Goal: Task Accomplishment & Management: Use online tool/utility

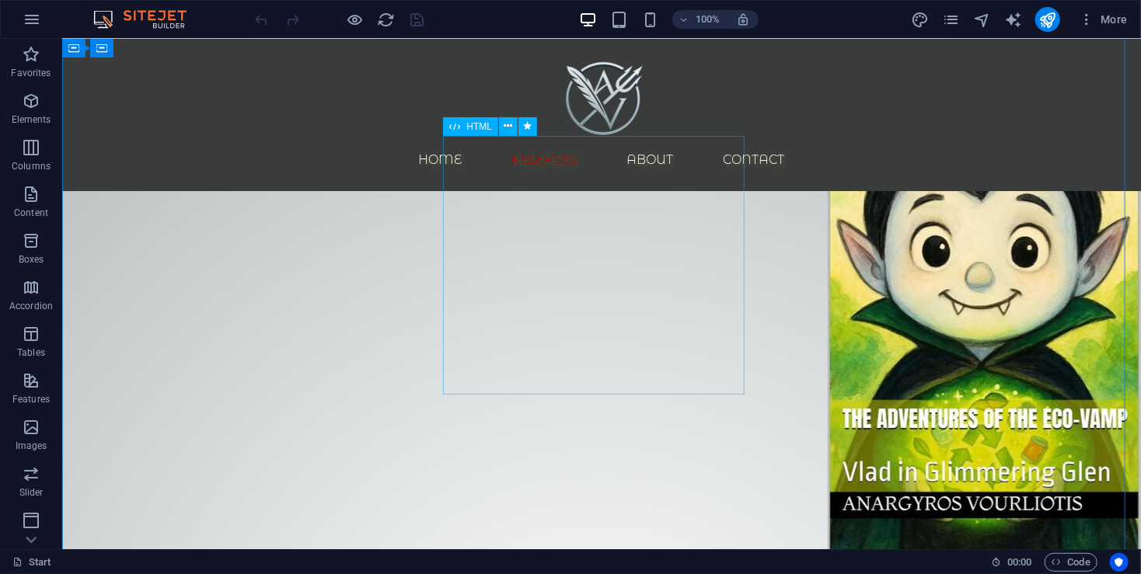
scroll to position [2176, 0]
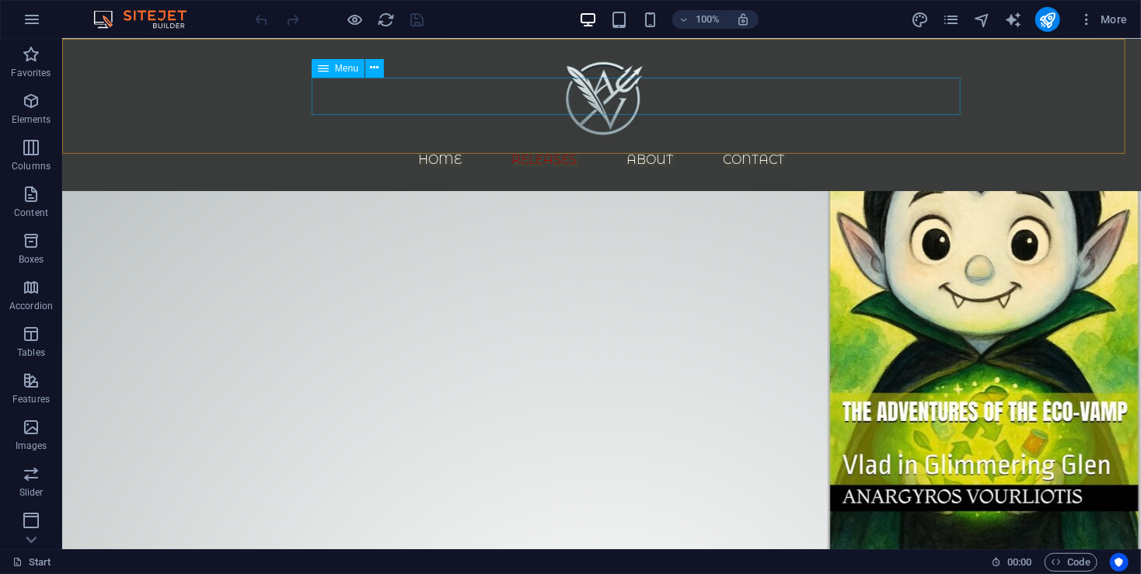
click at [873, 141] on nav "Home Releases About Contact" at bounding box center [601, 159] width 734 height 37
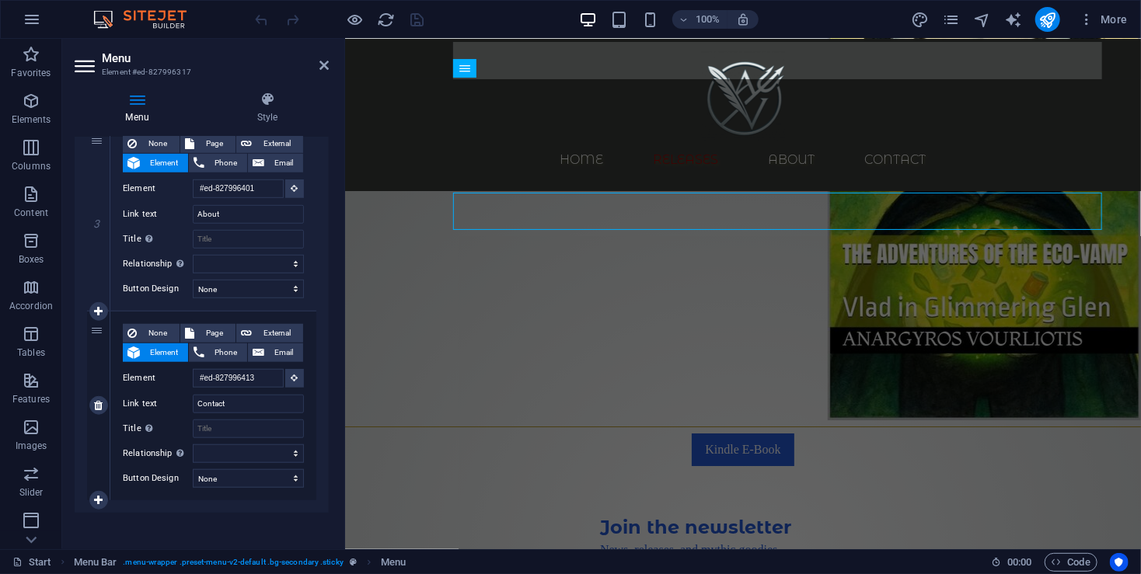
scroll to position [547, 0]
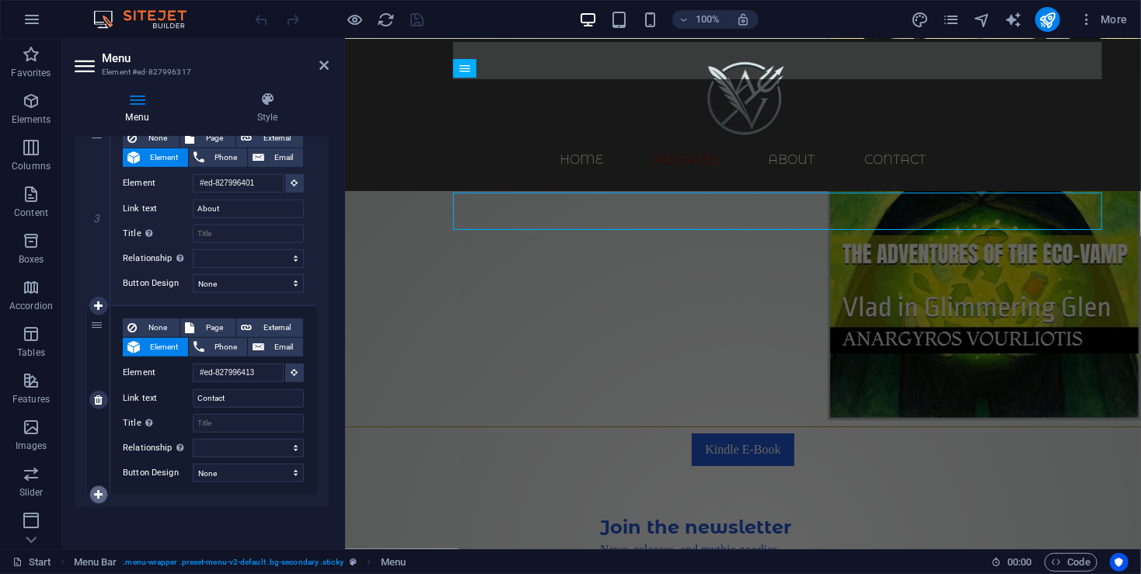
click at [103, 493] on link at bounding box center [98, 495] width 19 height 19
select select
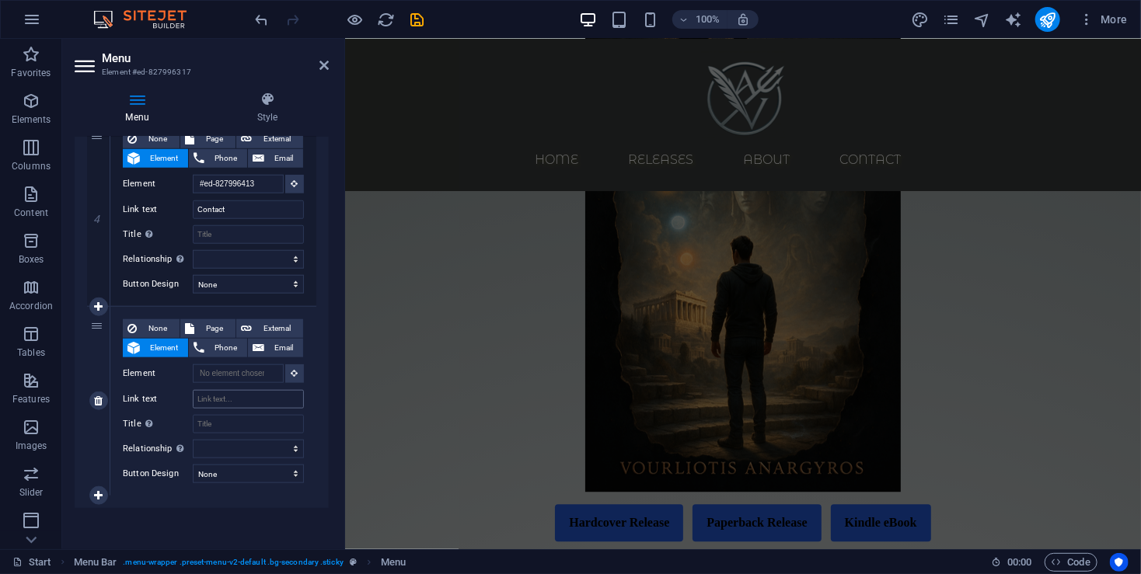
scroll to position [1870, 0]
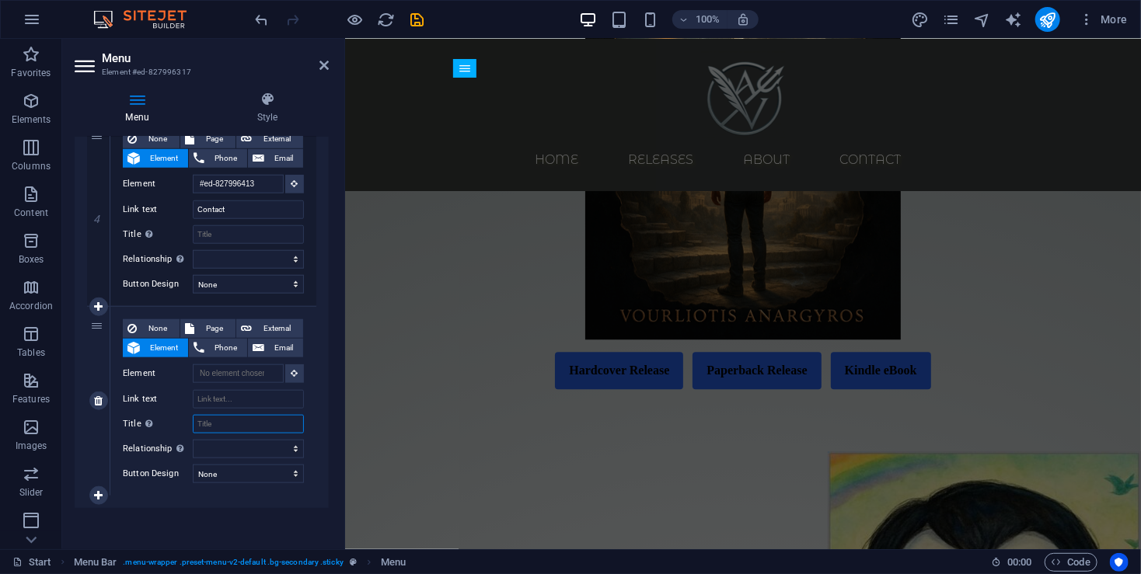
click at [221, 420] on input "Title Additional link description, should not be the same as the link text. The…" at bounding box center [248, 424] width 111 height 19
type input "Wha"
select select
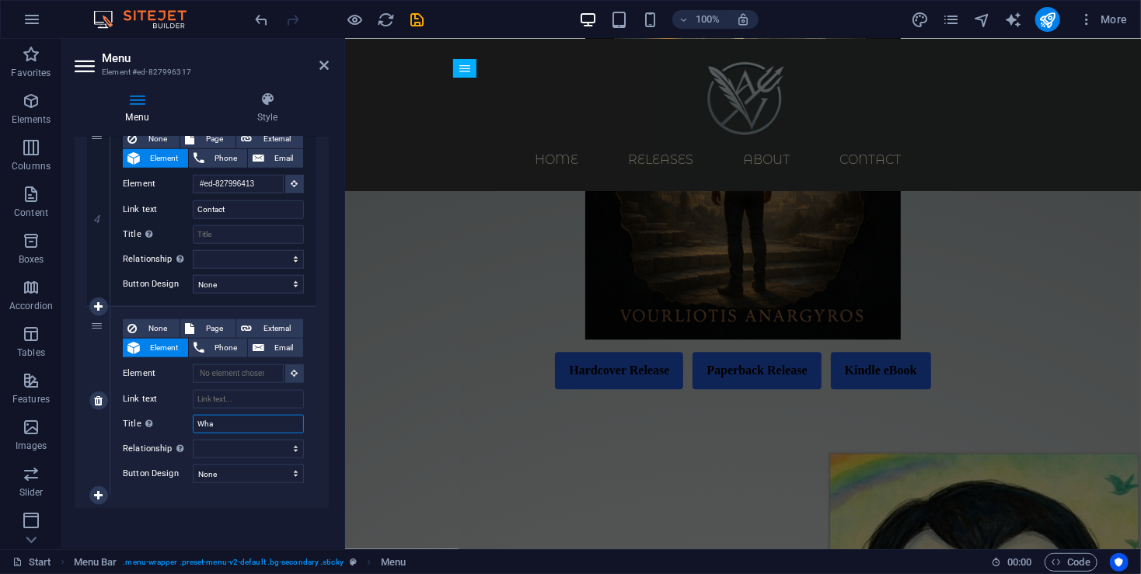
select select
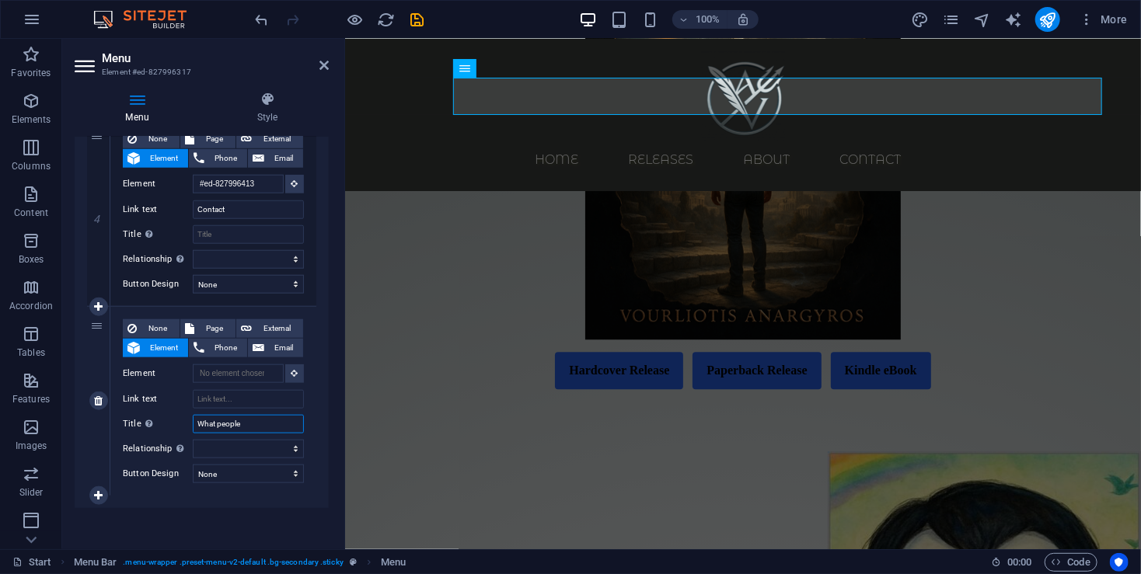
type input "What people"
select select
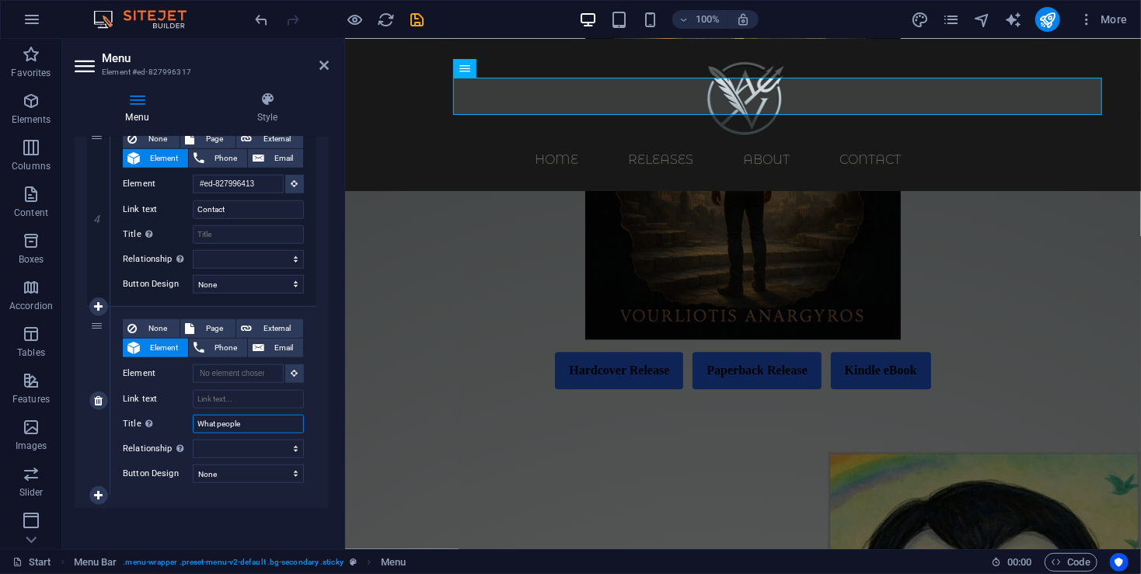
select select
type input "What people say!"
select select
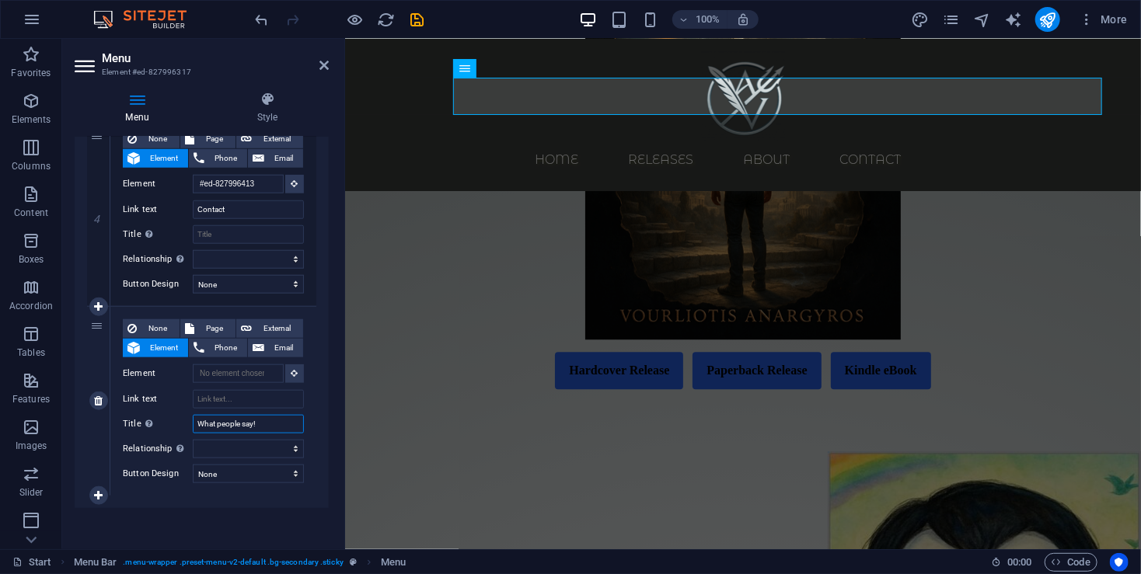
select select
type input "What people say!"
select select
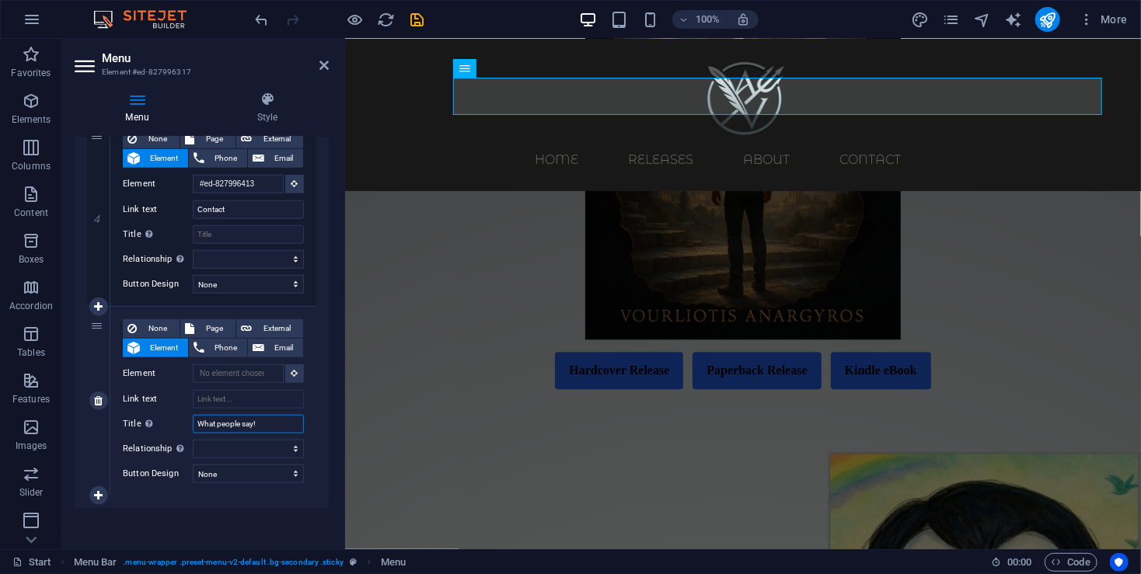
select select
type input "What people say!"
click at [305, 420] on div "None Page External Element Phone Email Page Start Legal Notice Privacy Element …" at bounding box center [213, 401] width 206 height 189
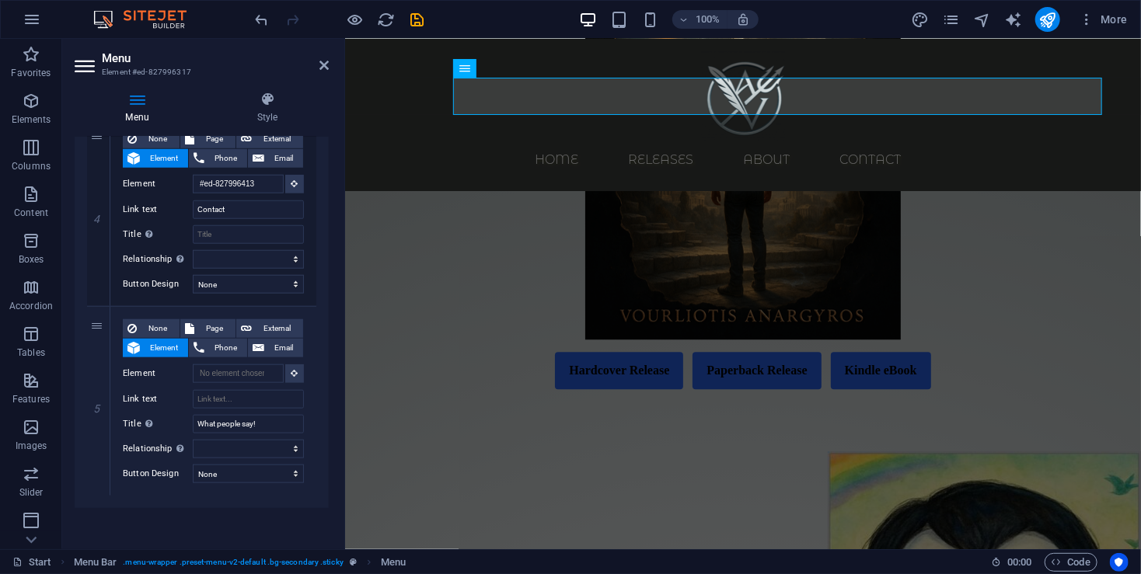
click at [417, 20] on icon "save" at bounding box center [418, 20] width 18 height 18
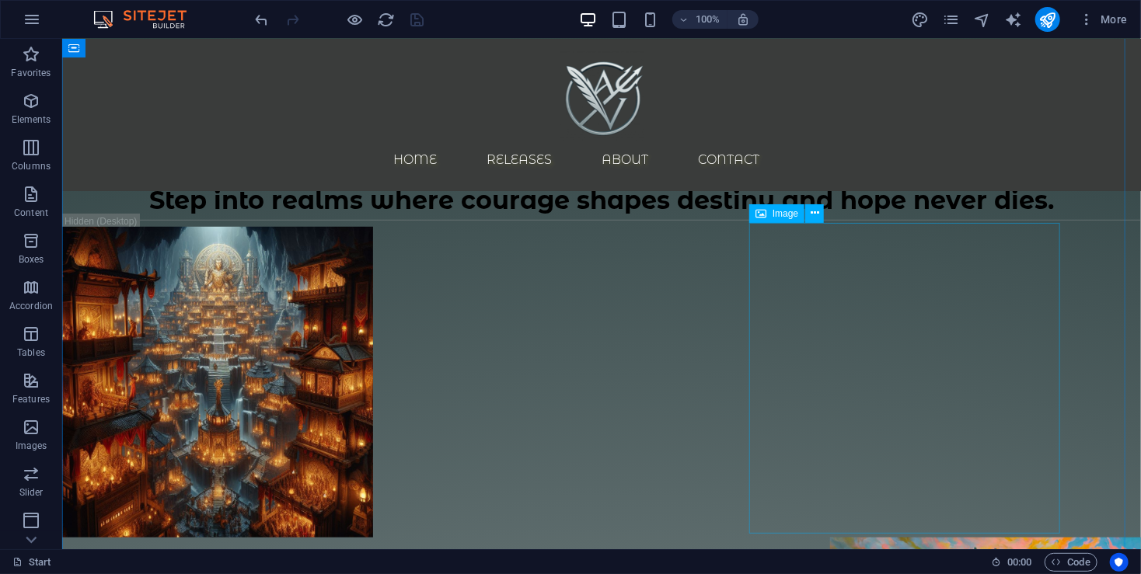
scroll to position [414, 0]
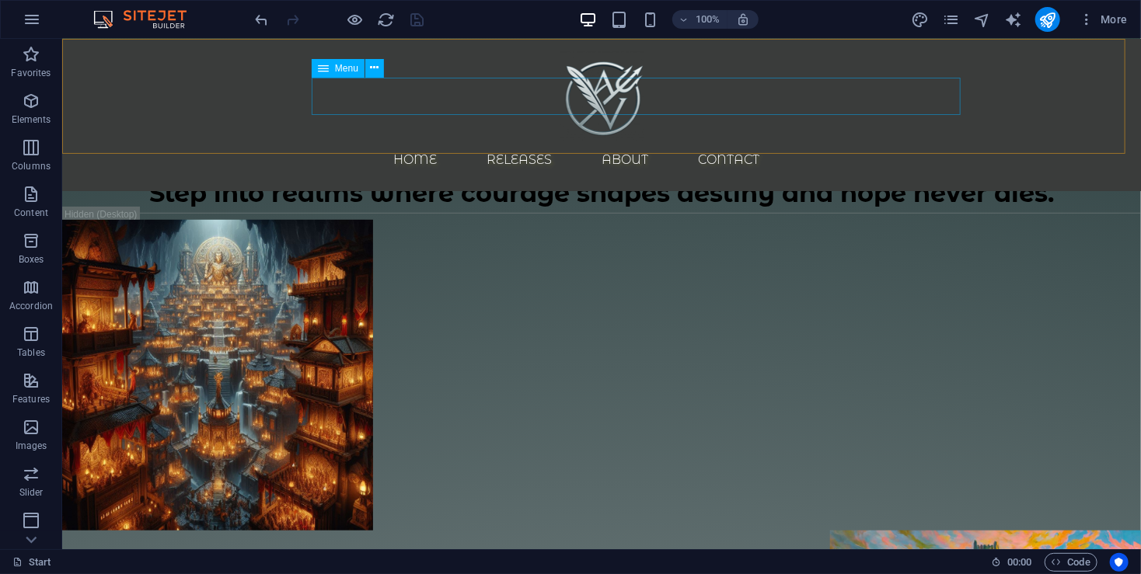
click at [451, 141] on nav "Home Releases About Contact" at bounding box center [601, 159] width 734 height 37
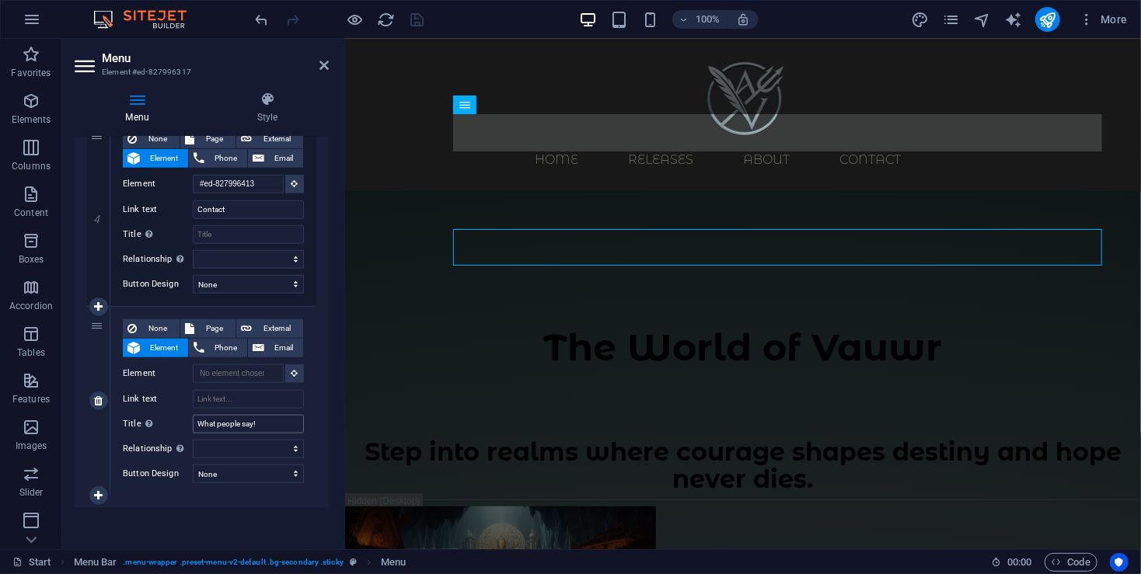
scroll to position [184, 0]
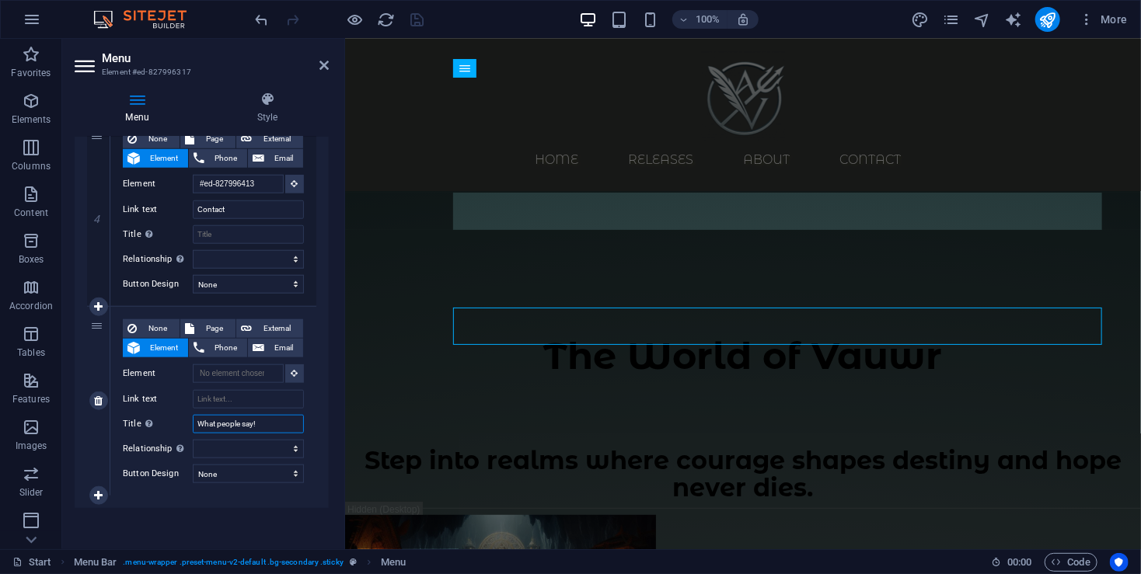
drag, startPoint x: 272, startPoint y: 418, endPoint x: 189, endPoint y: 412, distance: 83.4
click at [191, 415] on div "Title Additional link description, should not be the same as the link text. The…" at bounding box center [213, 424] width 181 height 19
click at [241, 398] on input "Link text" at bounding box center [248, 399] width 111 height 19
paste input "What people say!"
type input "What people say!"
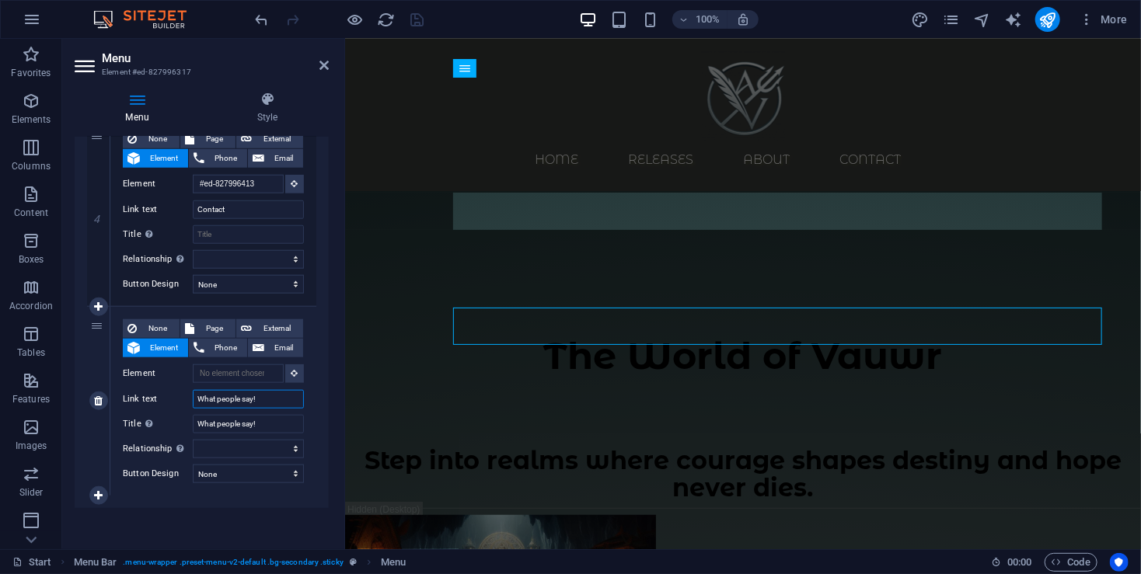
select select
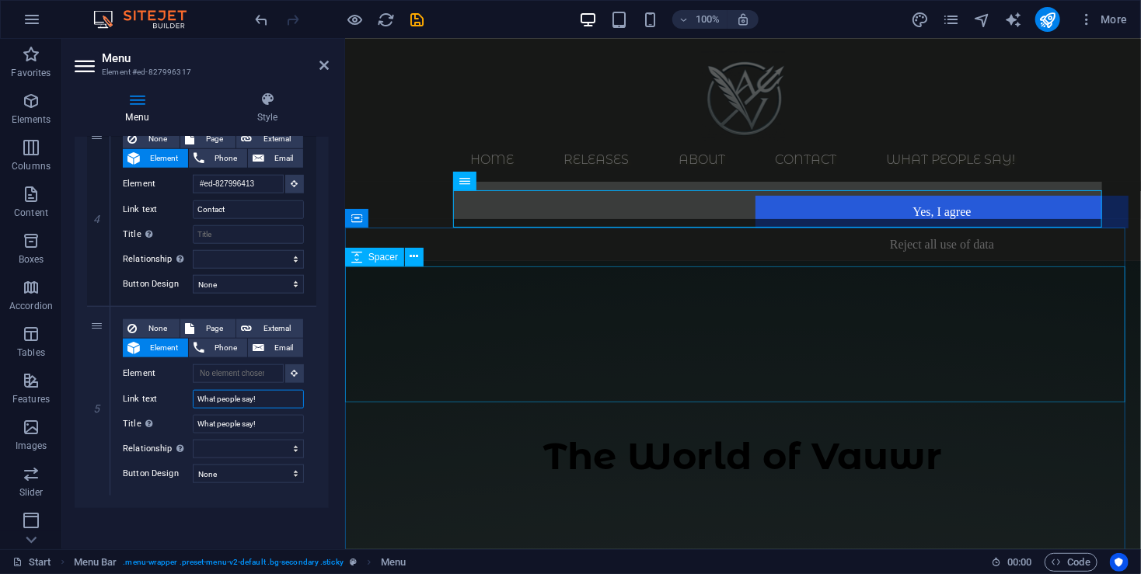
scroll to position [70, 0]
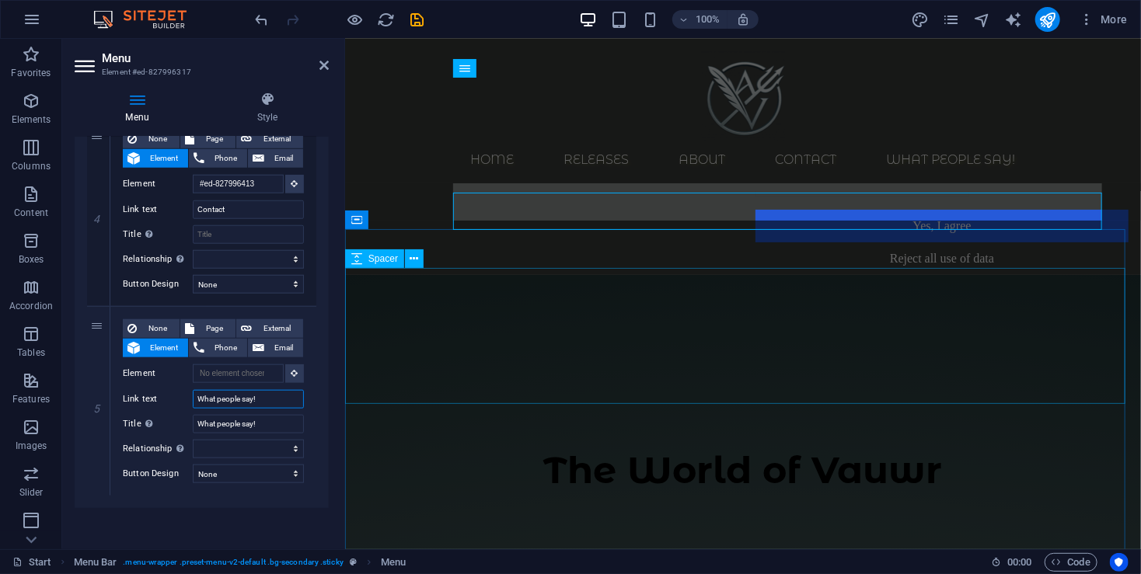
type input "What people say!"
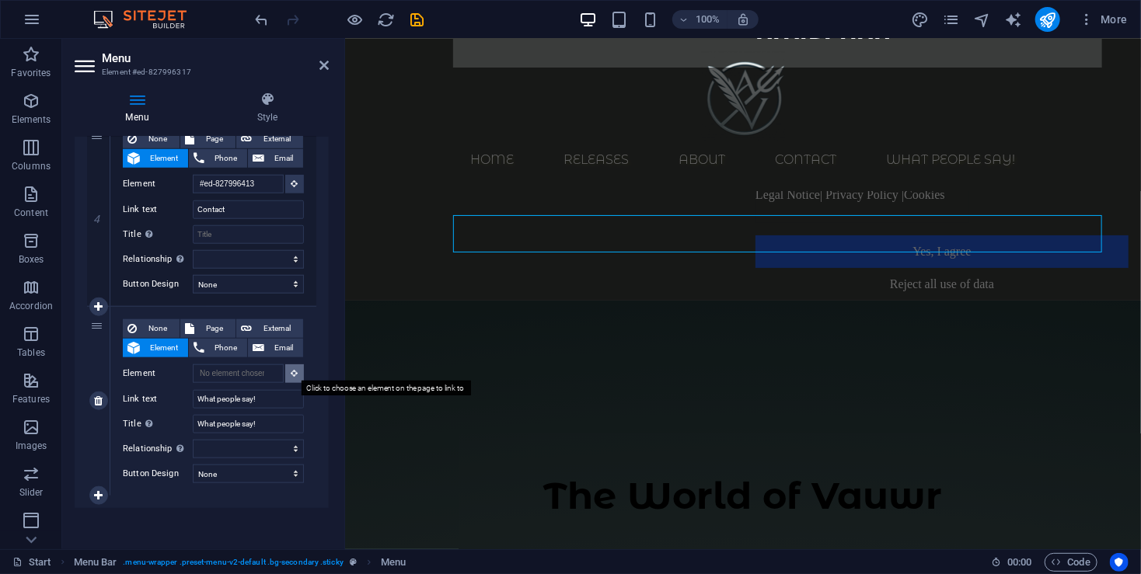
scroll to position [47, 0]
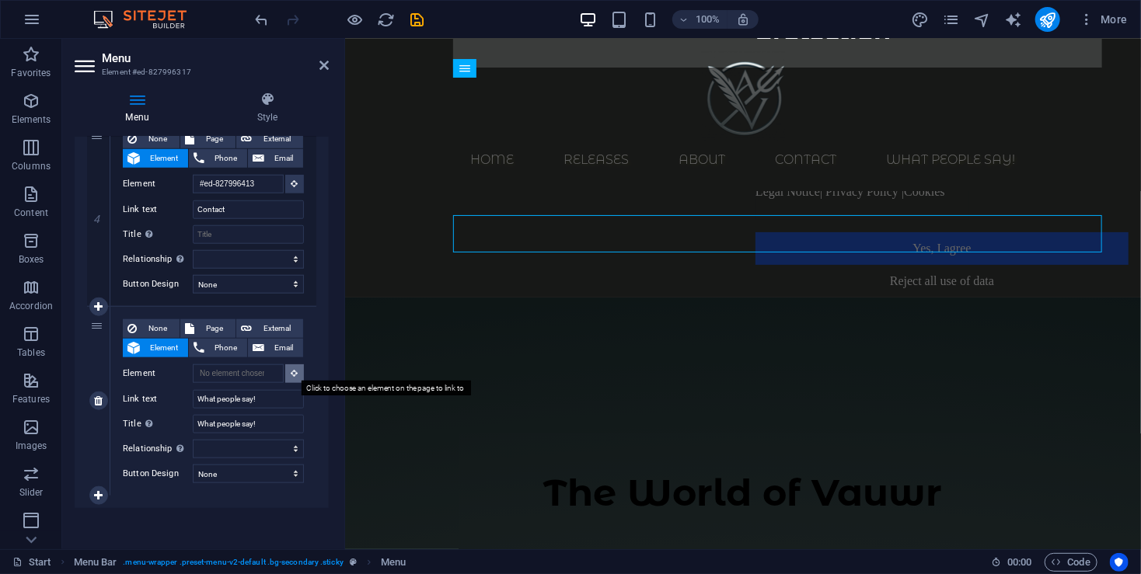
click at [291, 366] on button at bounding box center [294, 373] width 19 height 19
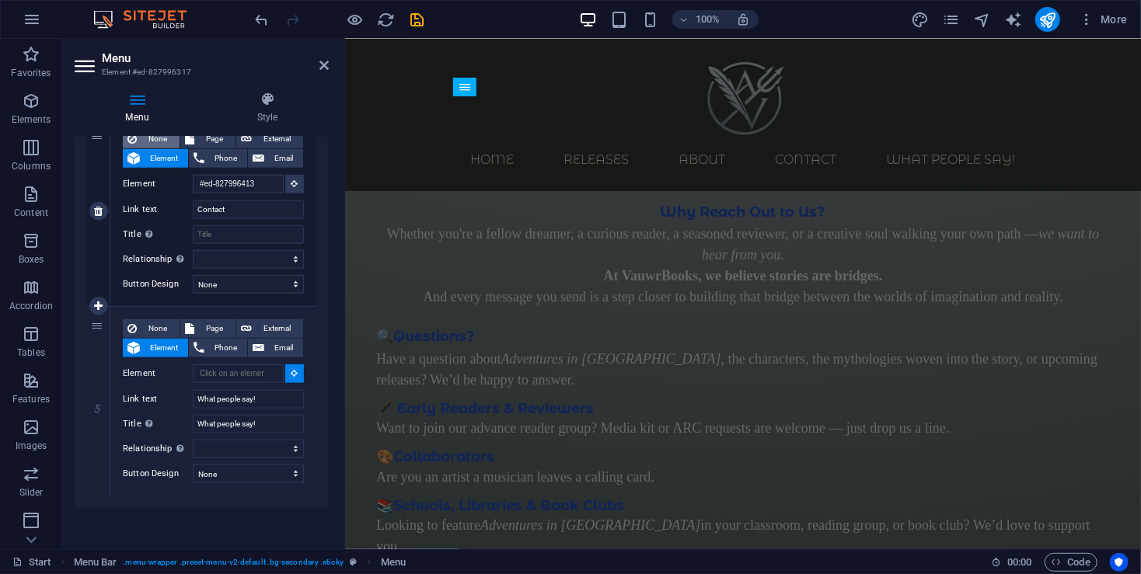
scroll to position [4228, 0]
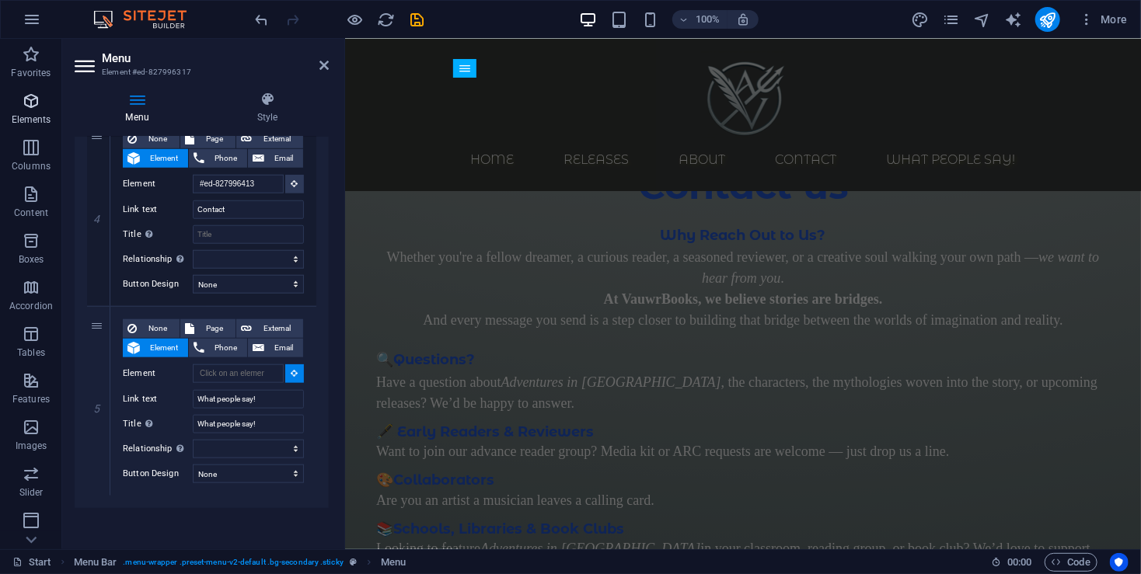
click at [30, 99] on icon "button" at bounding box center [31, 101] width 19 height 19
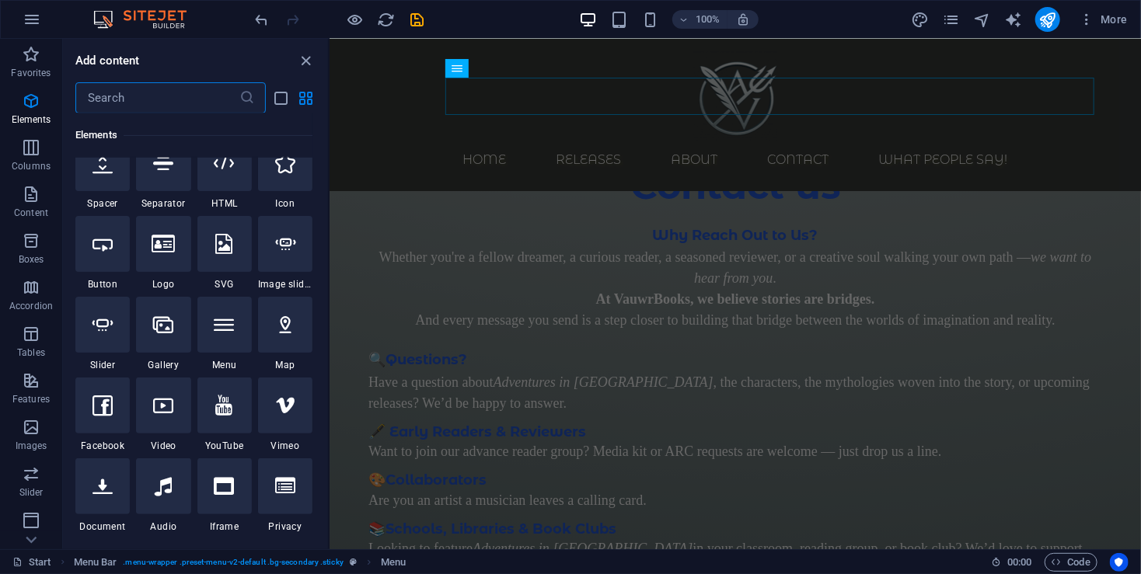
scroll to position [165, 0]
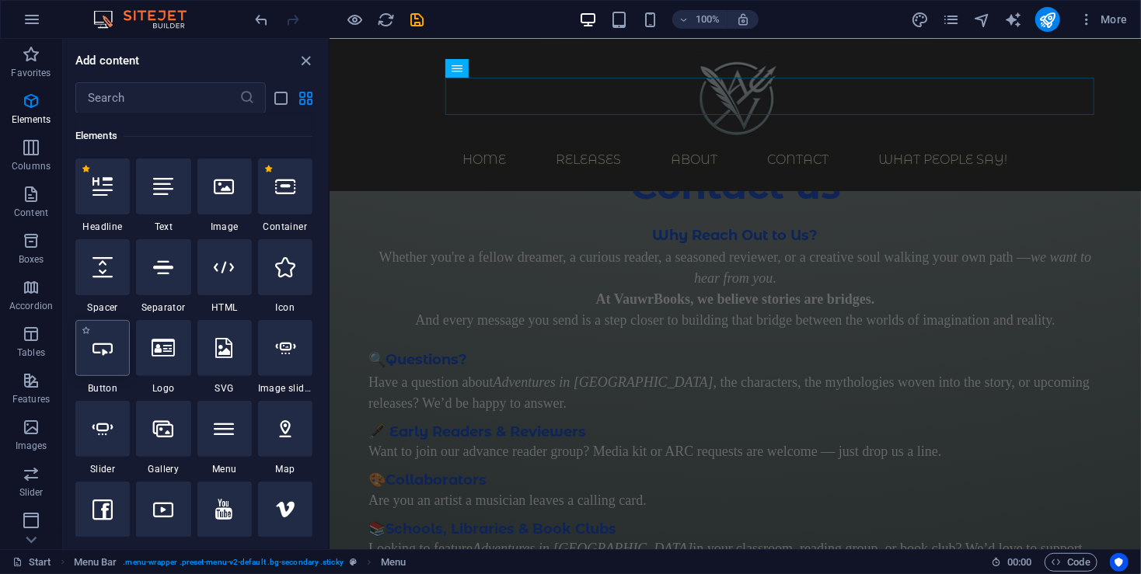
click at [99, 351] on icon at bounding box center [102, 348] width 20 height 20
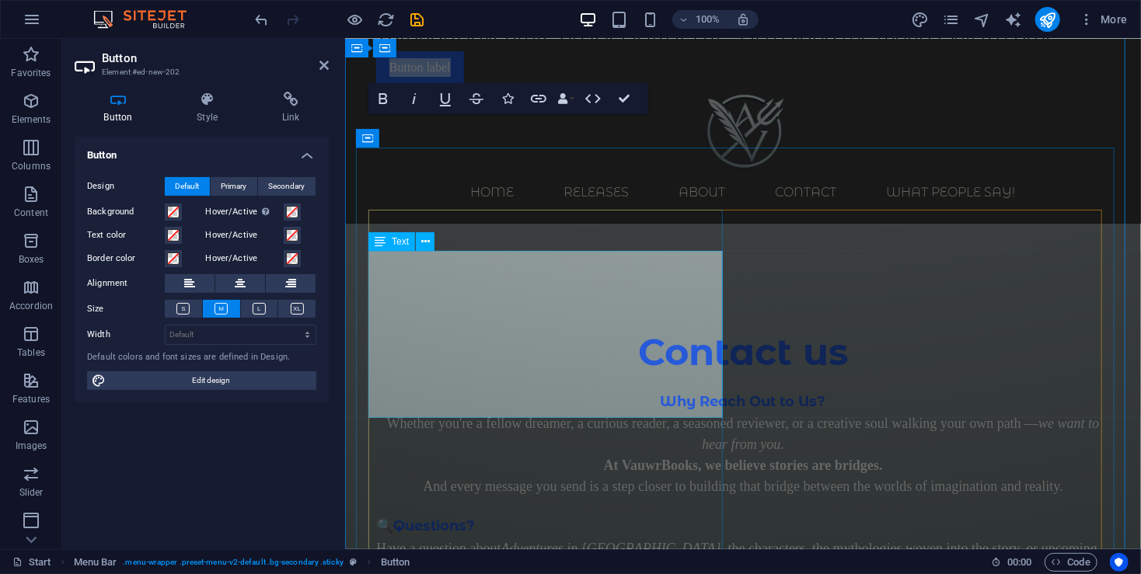
scroll to position [4375, 0]
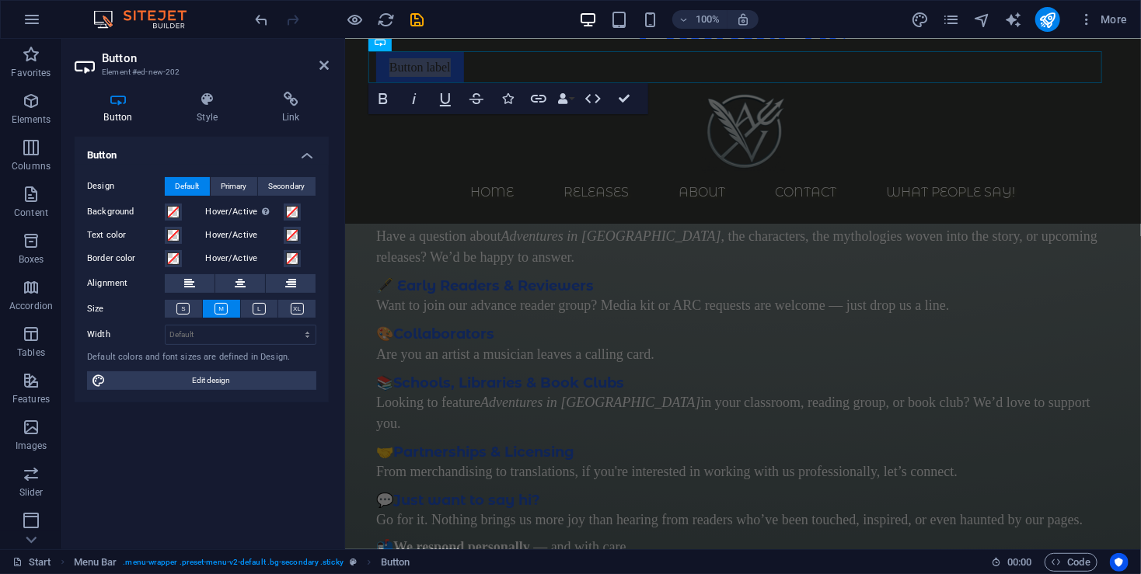
drag, startPoint x: 296, startPoint y: 54, endPoint x: 260, endPoint y: 54, distance: 35.8
click at [260, 54] on h2 "Button" at bounding box center [215, 58] width 227 height 14
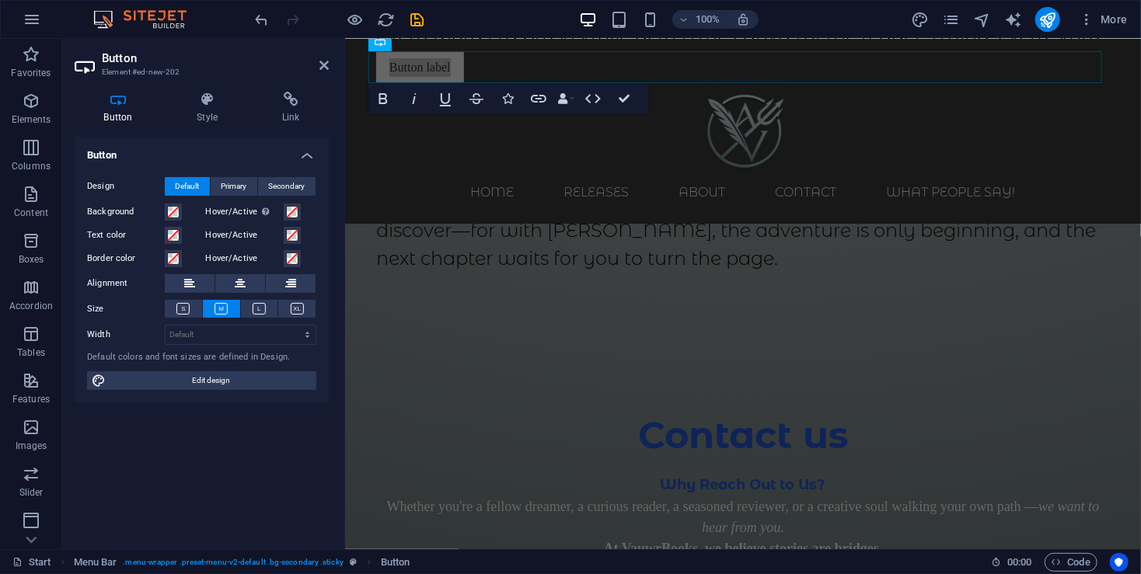
scroll to position [3850, 0]
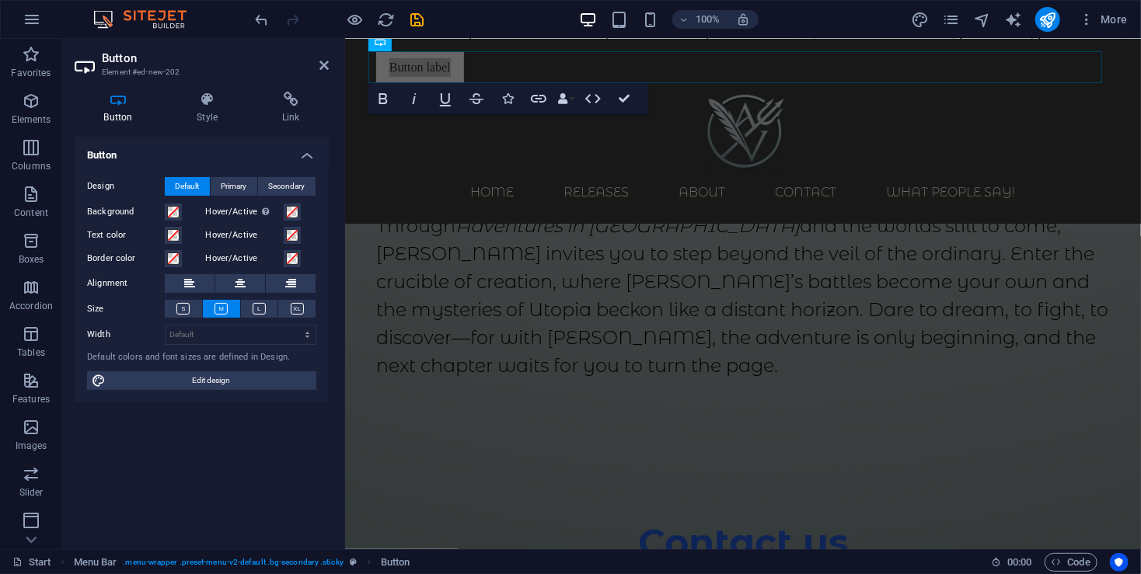
drag, startPoint x: 776, startPoint y: 82, endPoint x: 434, endPoint y: 78, distance: 341.9
click at [434, 58] on link "Button label" at bounding box center [419, 67] width 88 height 33
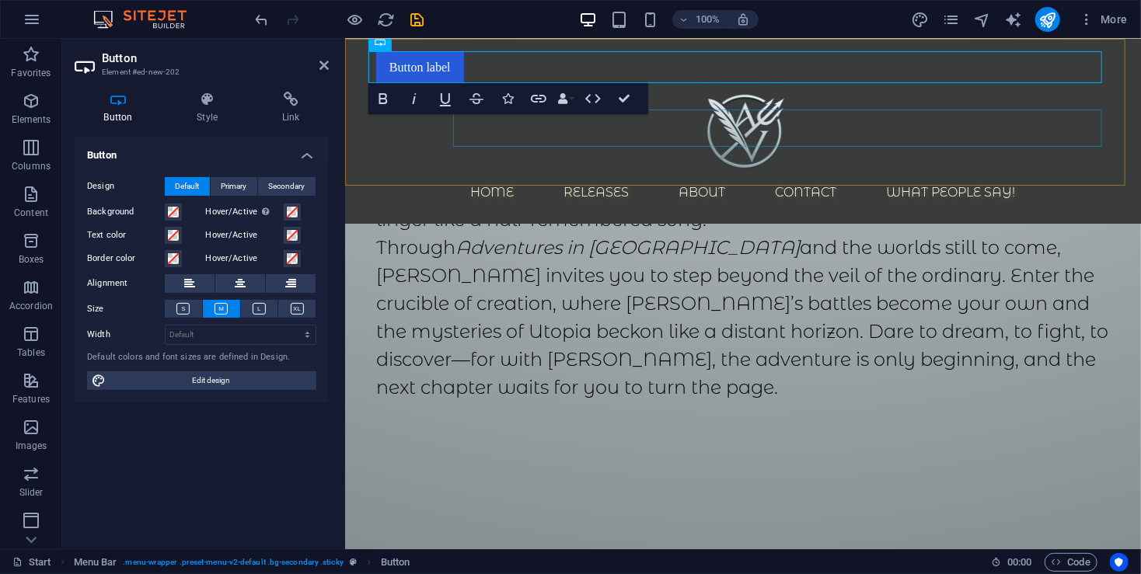
drag, startPoint x: 474, startPoint y: 58, endPoint x: 480, endPoint y: 113, distance: 55.5
click at [478, 117] on div "Button label Home Releases About Contact What people say!" at bounding box center [742, 130] width 758 height 185
drag, startPoint x: 480, startPoint y: 113, endPoint x: 825, endPoint y: 145, distance: 346.4
click at [480, 173] on nav "Home Releases About Contact What people say!" at bounding box center [742, 191] width 734 height 37
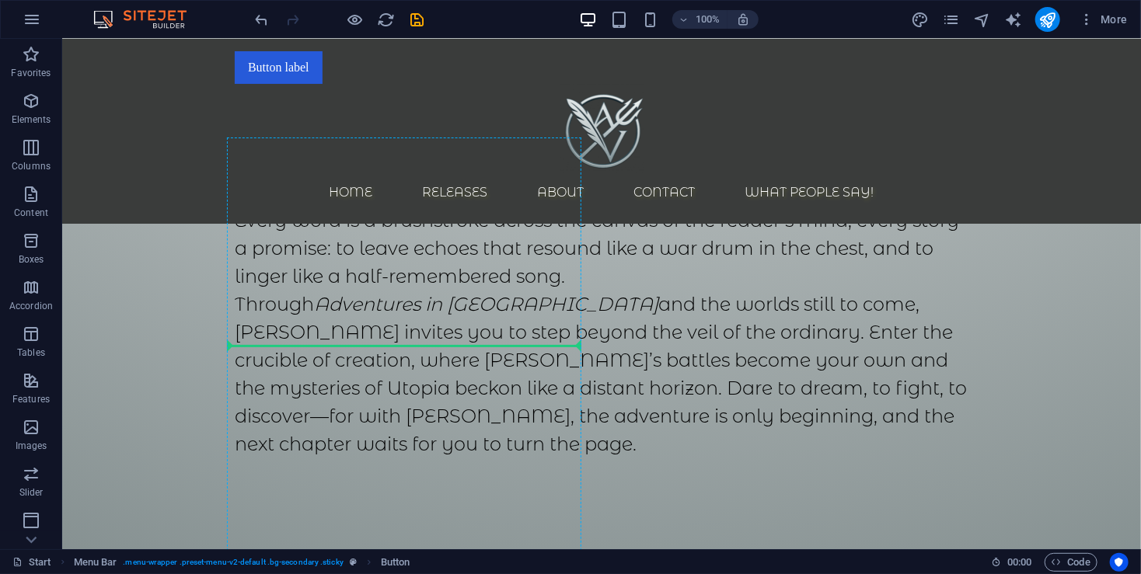
scroll to position [4037, 0]
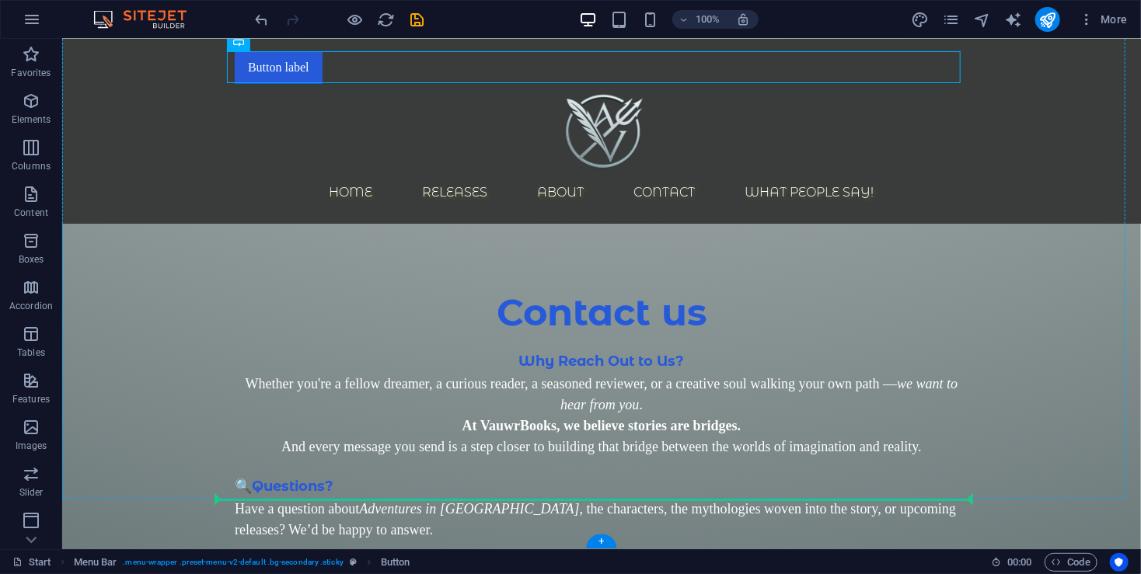
drag, startPoint x: 329, startPoint y: 56, endPoint x: 422, endPoint y: 488, distance: 441.8
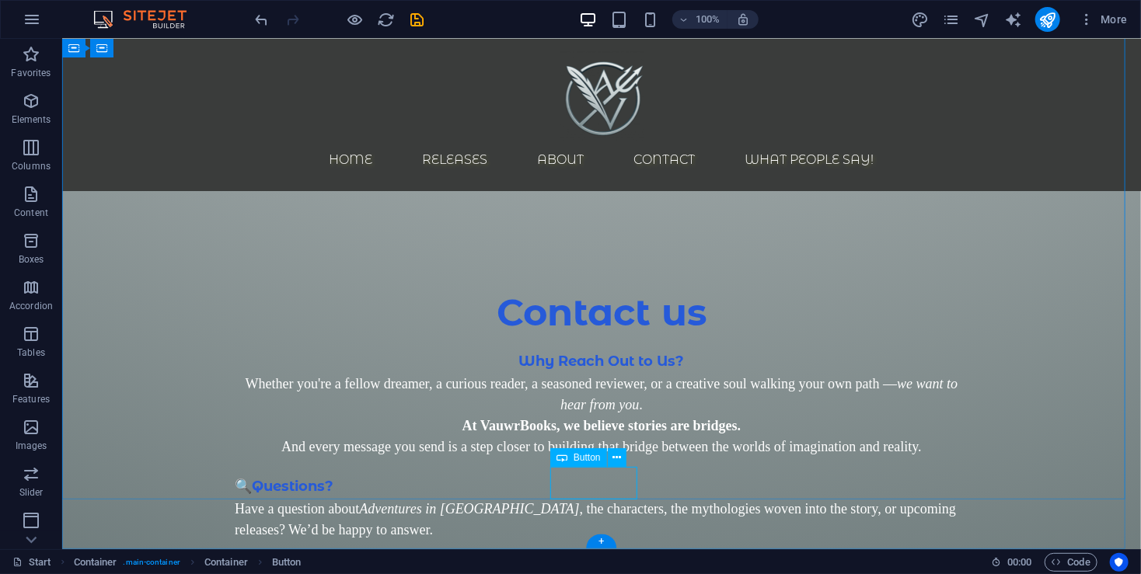
scroll to position [4375, 0]
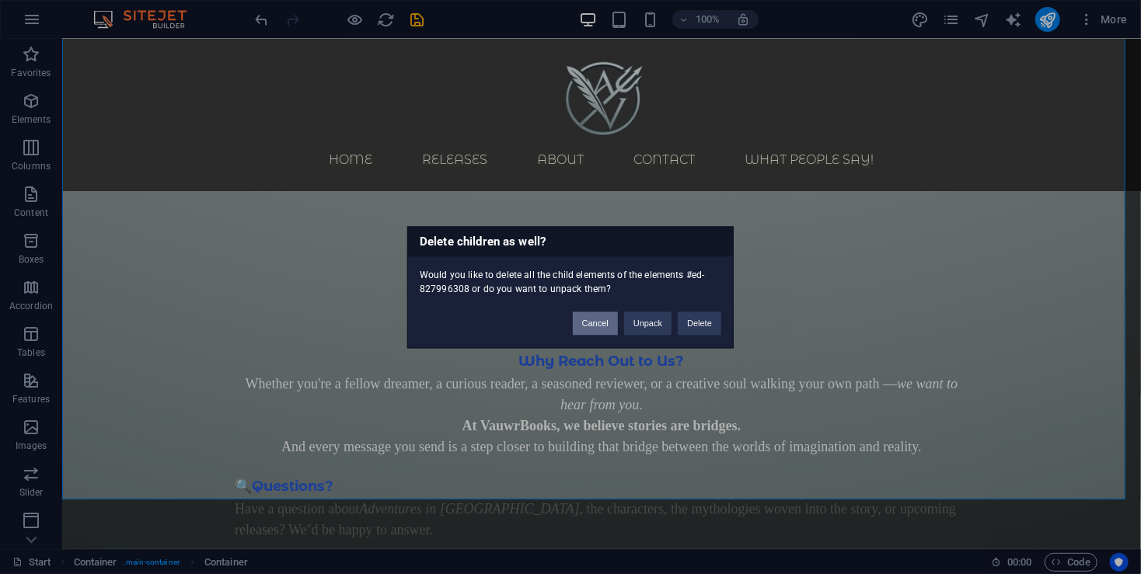
click at [604, 312] on button "Cancel" at bounding box center [595, 323] width 45 height 23
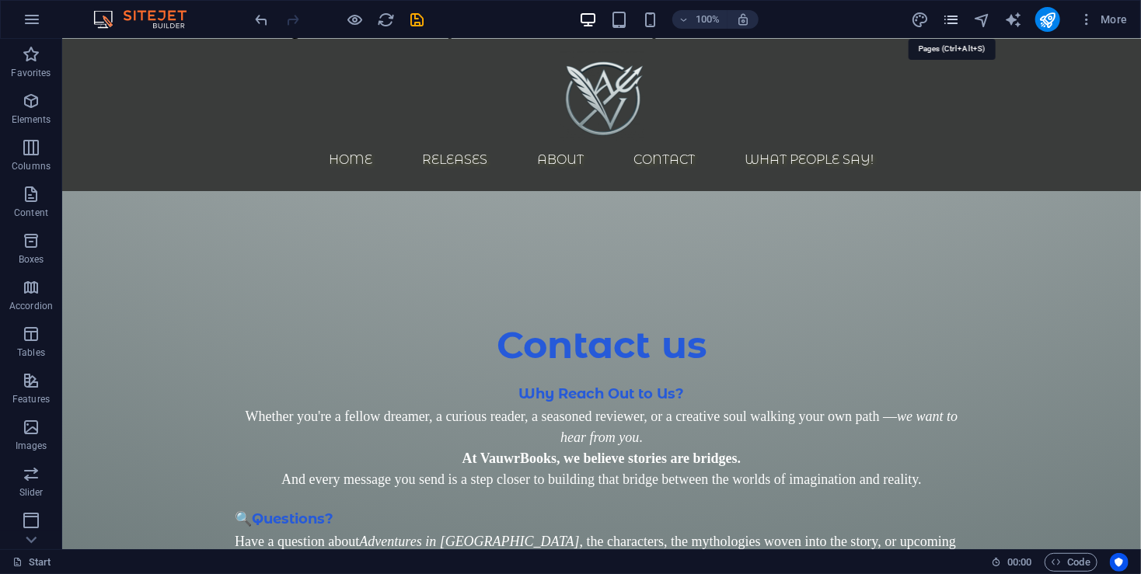
click at [951, 16] on icon "pages" at bounding box center [951, 20] width 18 height 18
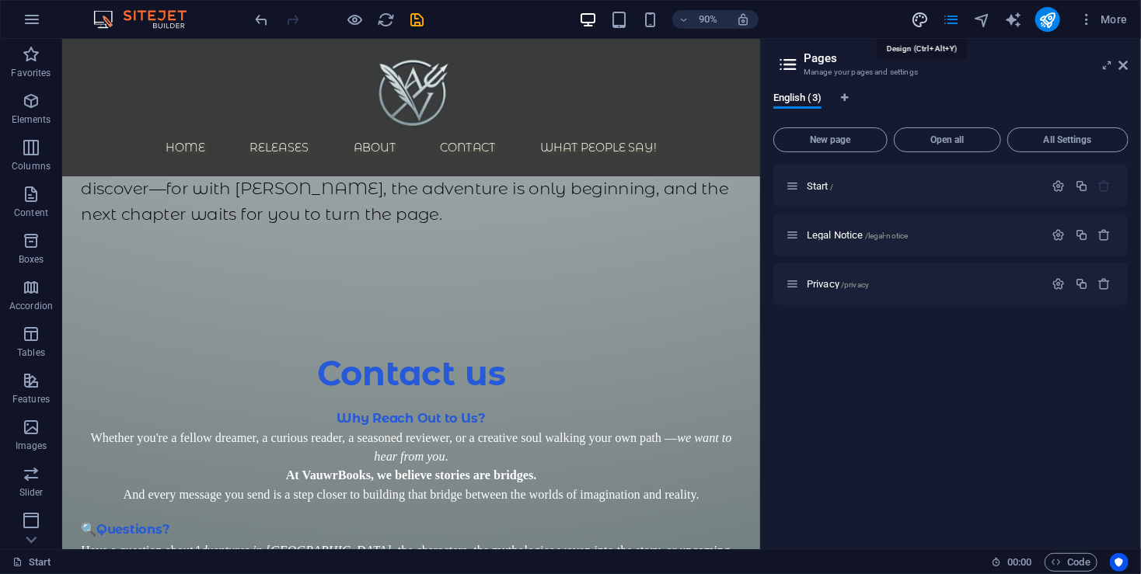
click at [928, 19] on icon "design" at bounding box center [920, 20] width 18 height 18
select select "px"
select select "300"
select select "px"
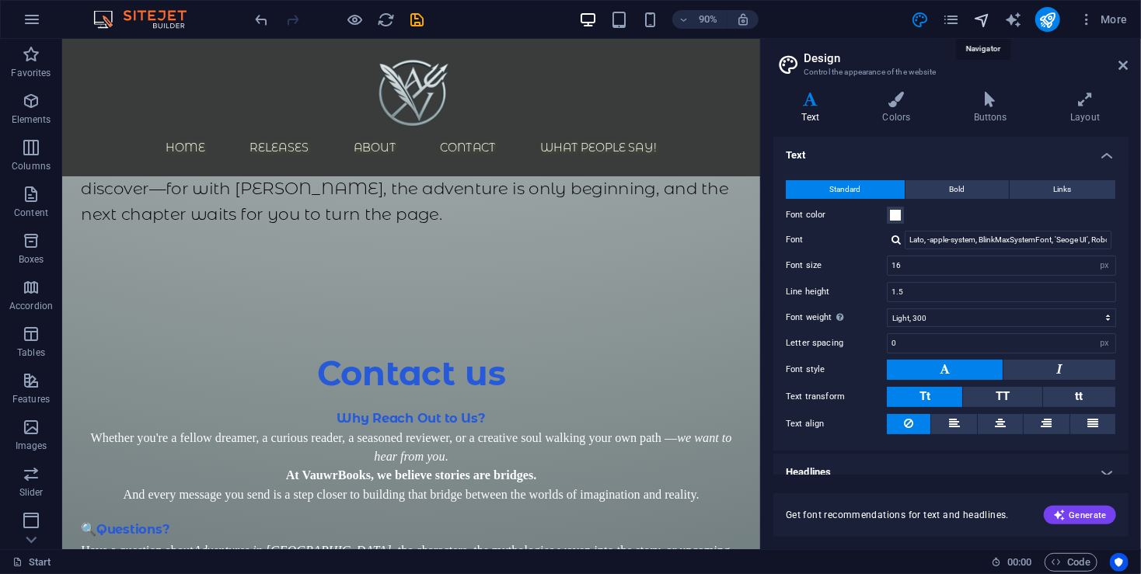
click at [988, 19] on icon "navigator" at bounding box center [982, 20] width 18 height 18
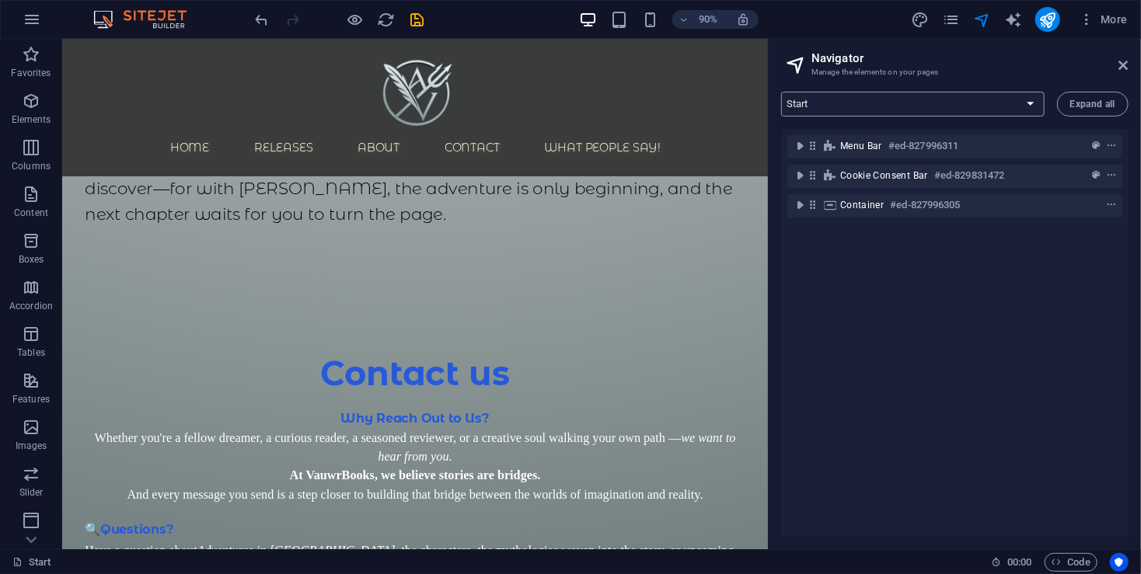
click at [975, 101] on select "Start Legal Notice Privacy" at bounding box center [912, 104] width 263 height 25
click at [37, 21] on icon "button" at bounding box center [32, 19] width 19 height 19
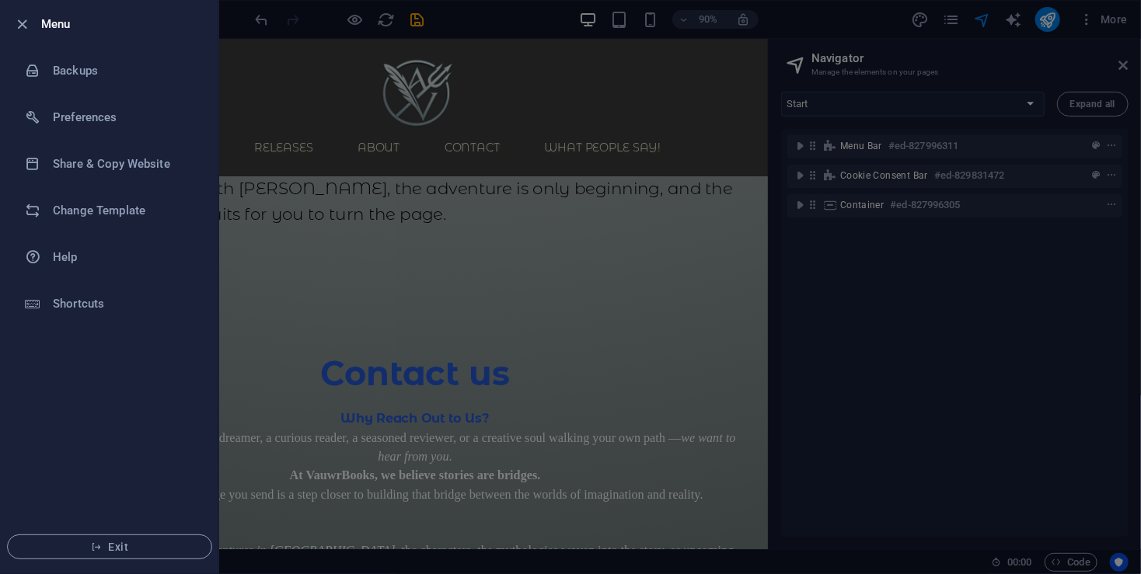
click at [549, 375] on div at bounding box center [570, 287] width 1141 height 574
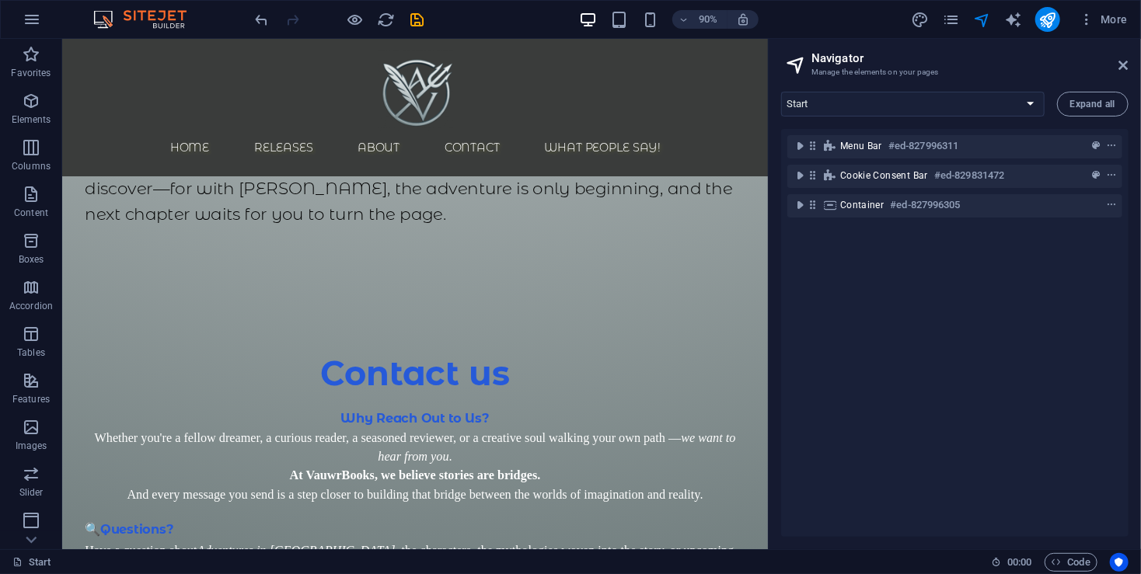
click at [946, 28] on div "More" at bounding box center [1022, 19] width 223 height 25
click at [949, 23] on icon "pages" at bounding box center [951, 20] width 18 height 18
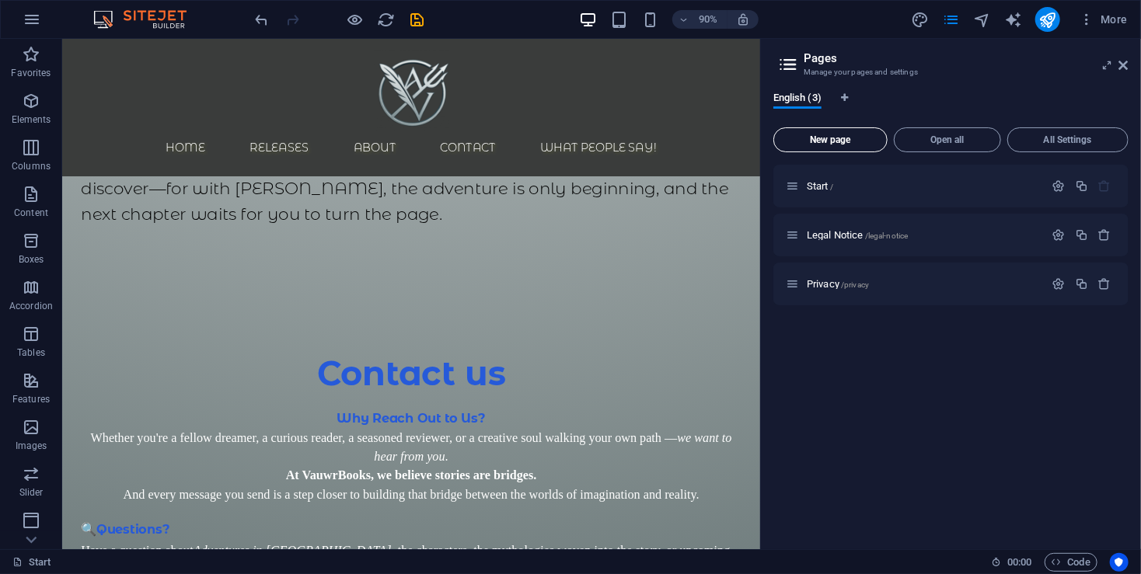
click at [827, 139] on span "New page" at bounding box center [830, 139] width 100 height 9
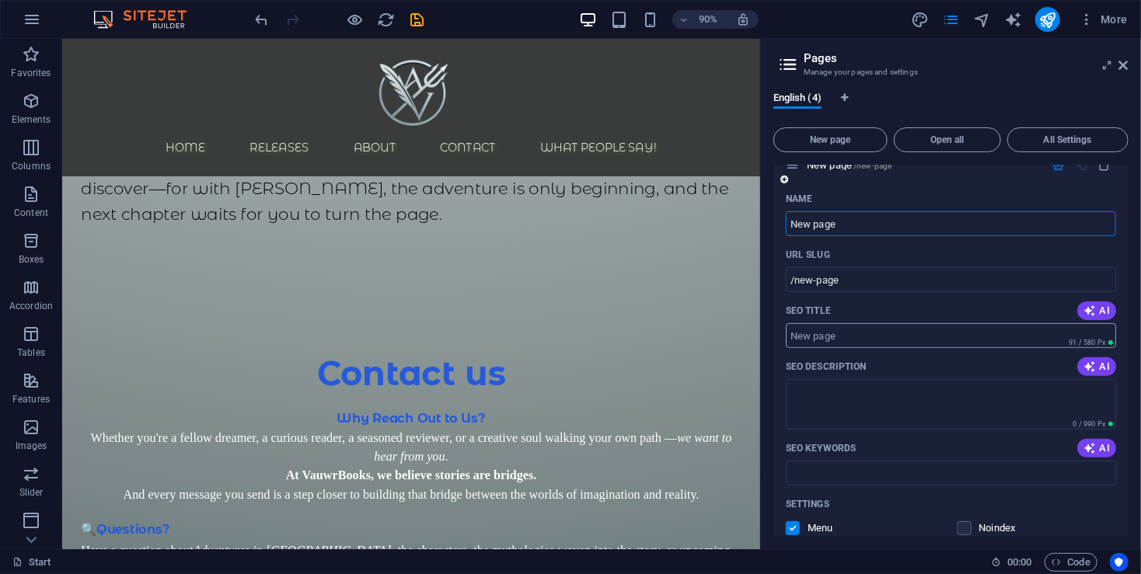
scroll to position [103, 0]
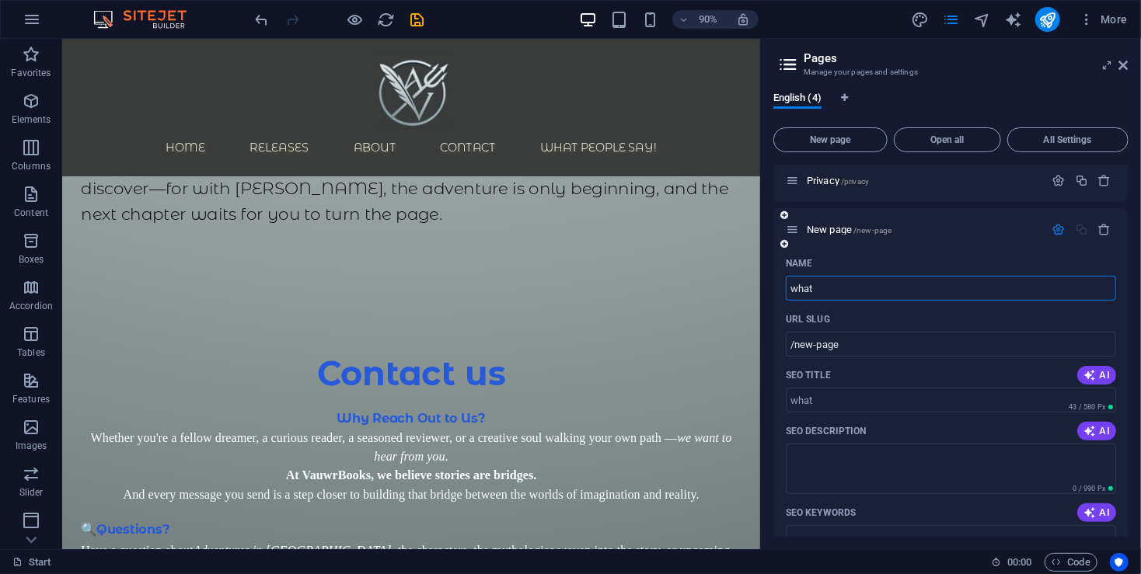
type input "wha"
type input "/what"
type input "w"
type input "/w"
type input "wha"
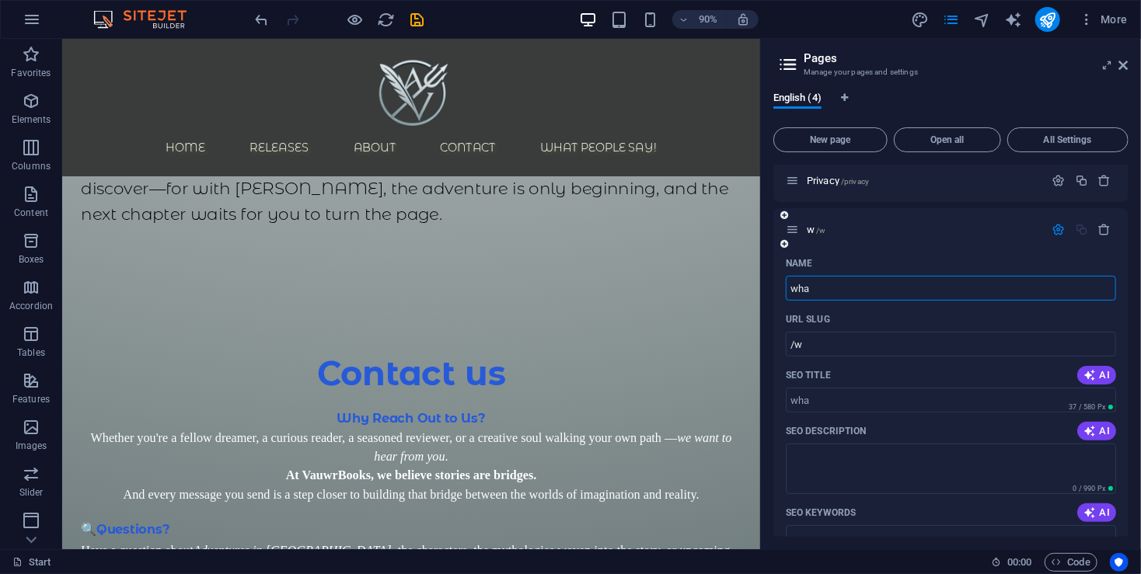
type input "/wha"
type input "what people"
type input "/what-people"
type input "what people say"
type input "/what-people-say"
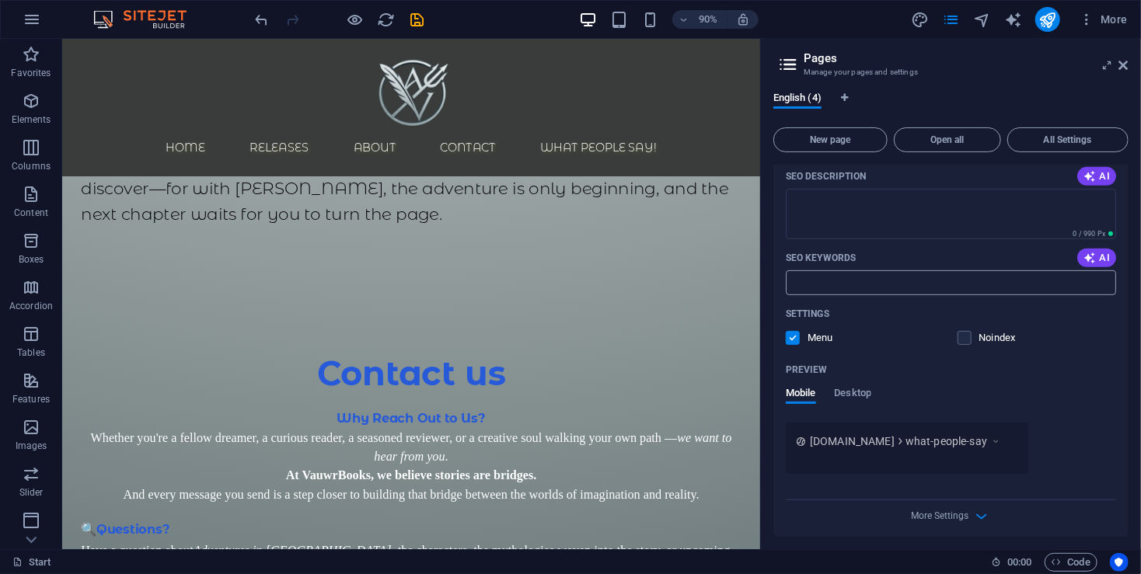
scroll to position [364, 0]
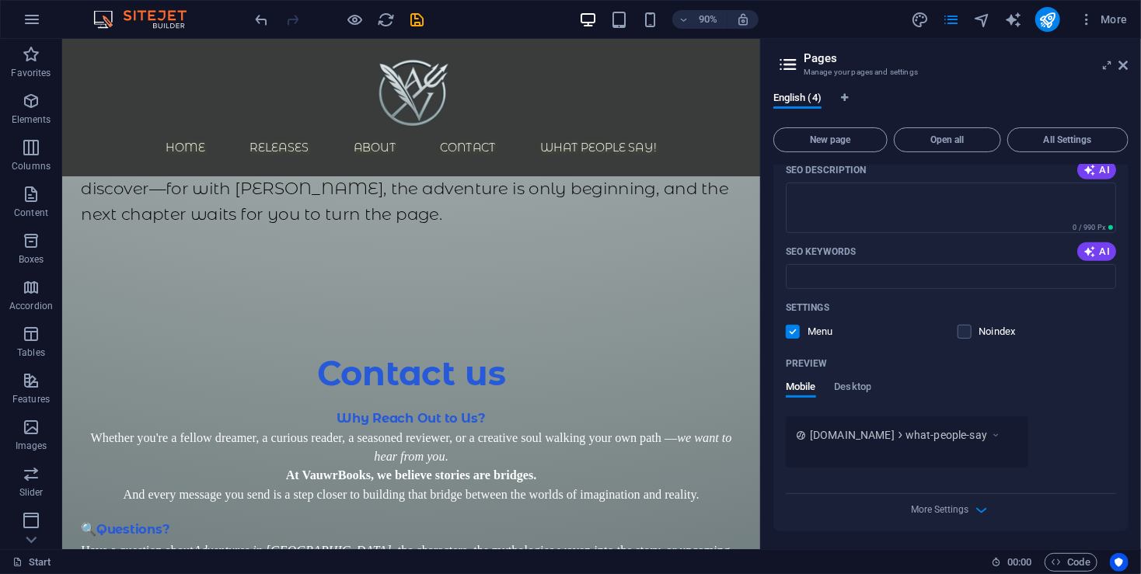
type input "what people say"
click at [915, 434] on span "what-people-say" at bounding box center [946, 435] width 82 height 16
click at [1001, 432] on icon at bounding box center [995, 435] width 11 height 16
click at [980, 510] on icon "button" at bounding box center [982, 510] width 18 height 18
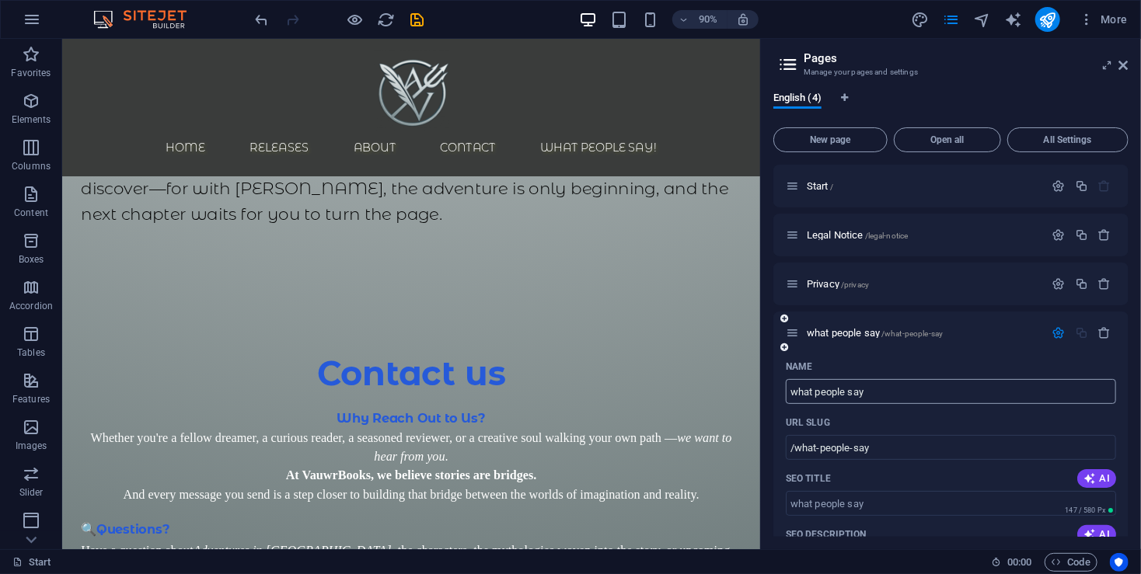
scroll to position [103, 0]
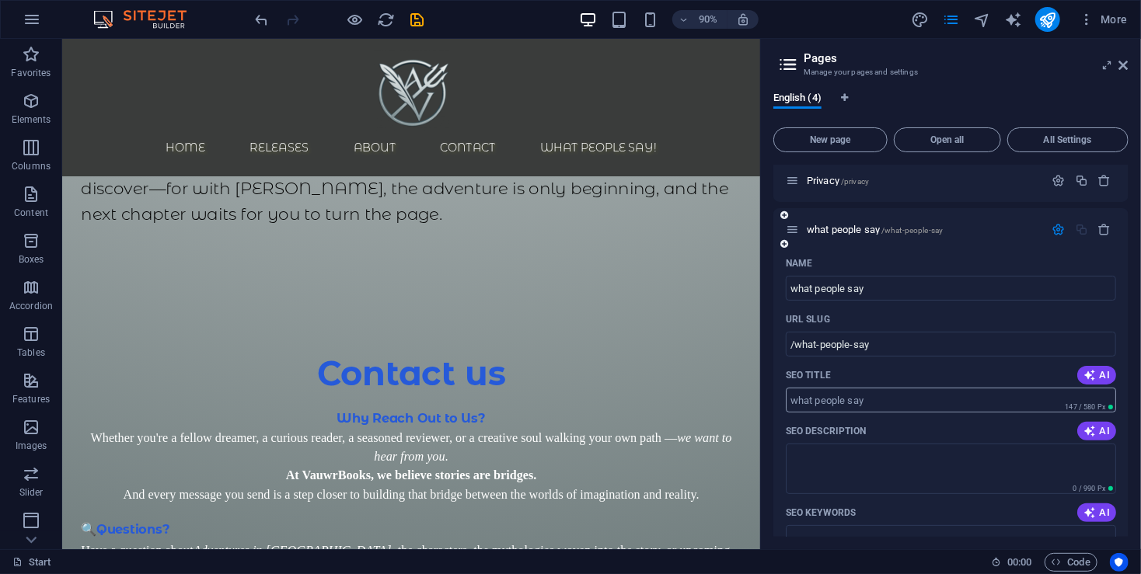
click at [887, 397] on input "SEO Title" at bounding box center [951, 400] width 330 height 25
click at [1079, 429] on button "AI" at bounding box center [1096, 431] width 39 height 19
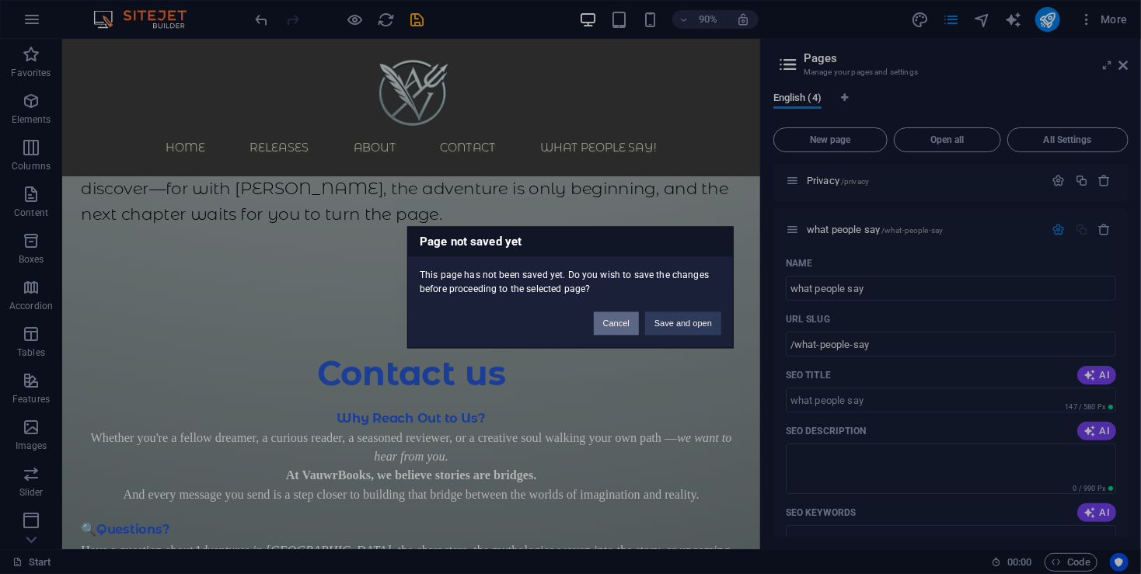
click at [626, 319] on button "Cancel" at bounding box center [616, 323] width 45 height 23
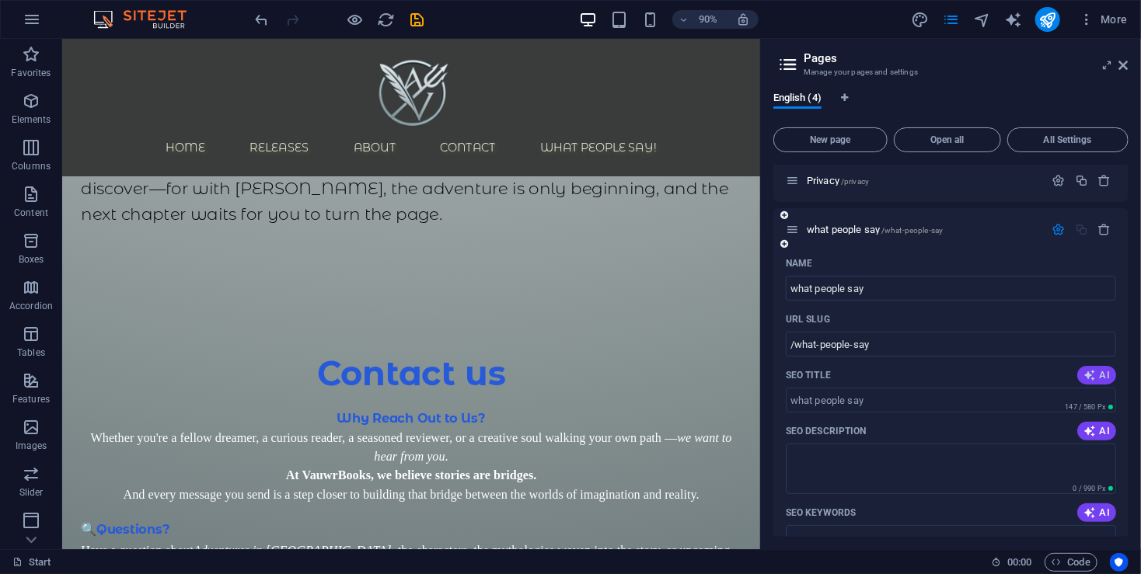
click at [1083, 376] on icon "button" at bounding box center [1089, 375] width 12 height 12
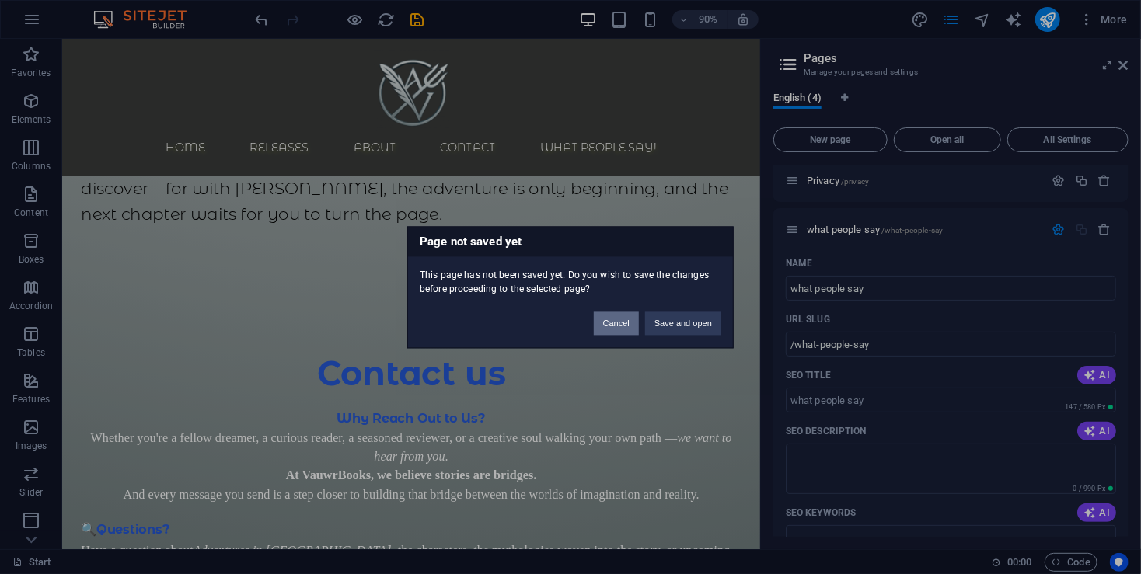
click at [633, 330] on button "Cancel" at bounding box center [616, 323] width 45 height 23
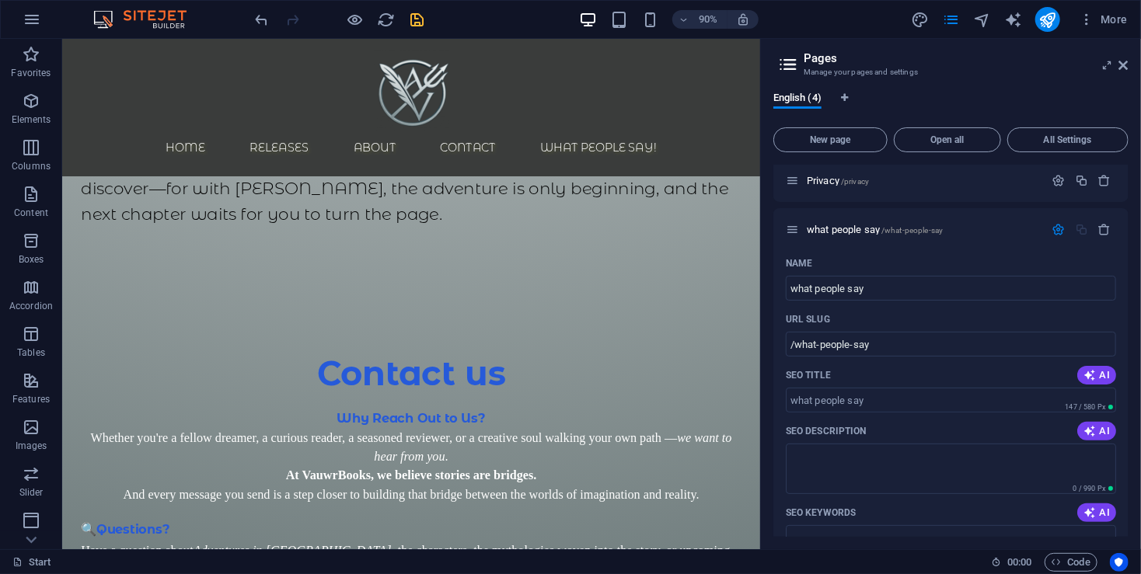
click at [422, 23] on icon "save" at bounding box center [418, 20] width 18 height 18
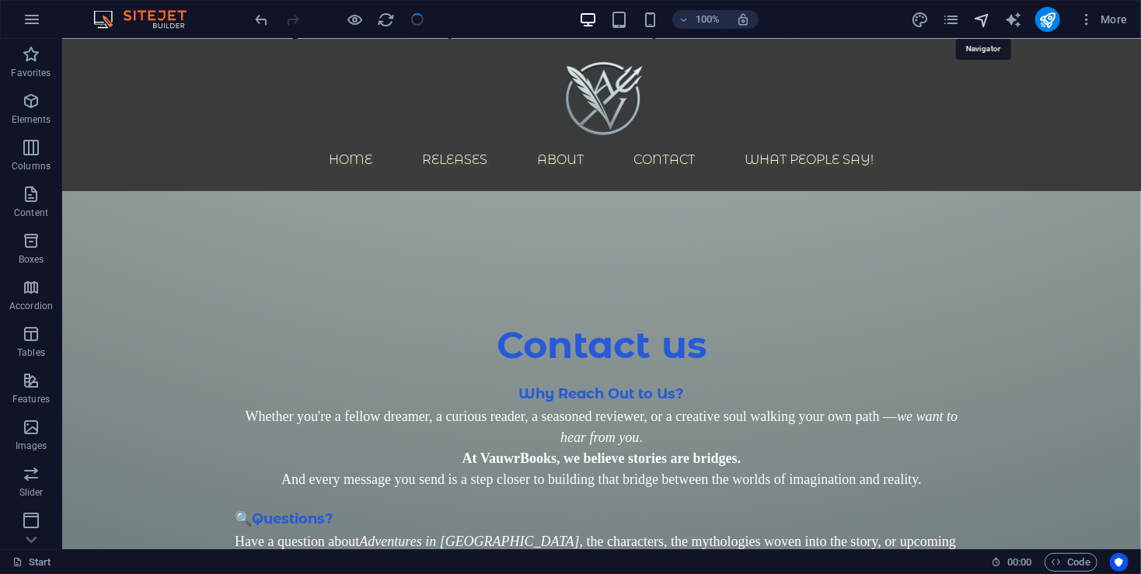
click at [981, 27] on icon "navigator" at bounding box center [982, 20] width 18 height 18
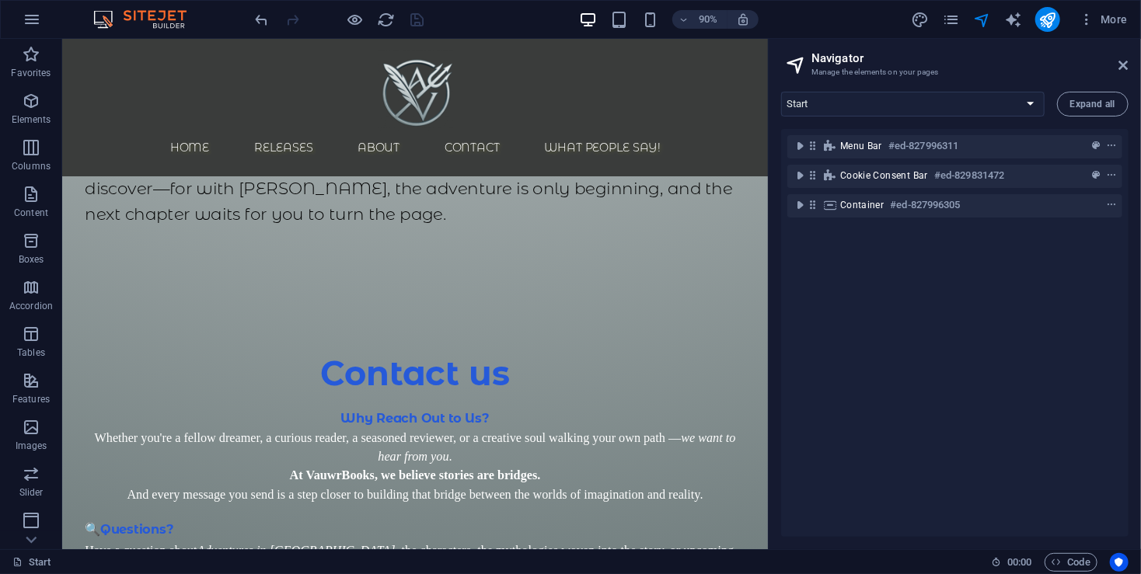
click at [961, 24] on div "More" at bounding box center [1022, 19] width 223 height 25
click at [952, 21] on icon "pages" at bounding box center [951, 20] width 18 height 18
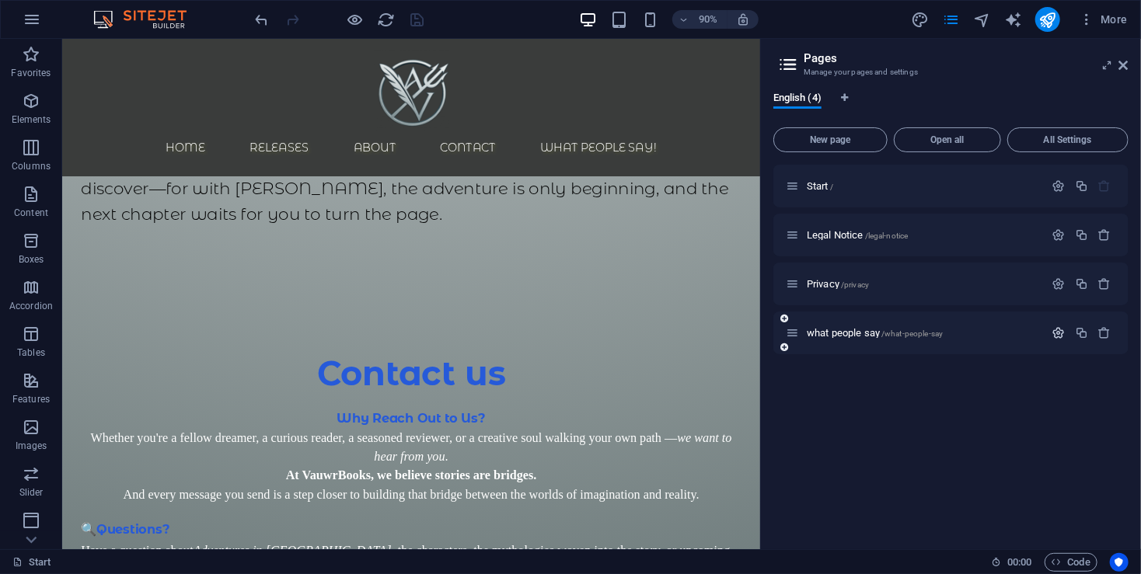
click at [1062, 335] on icon "button" at bounding box center [1058, 332] width 13 height 13
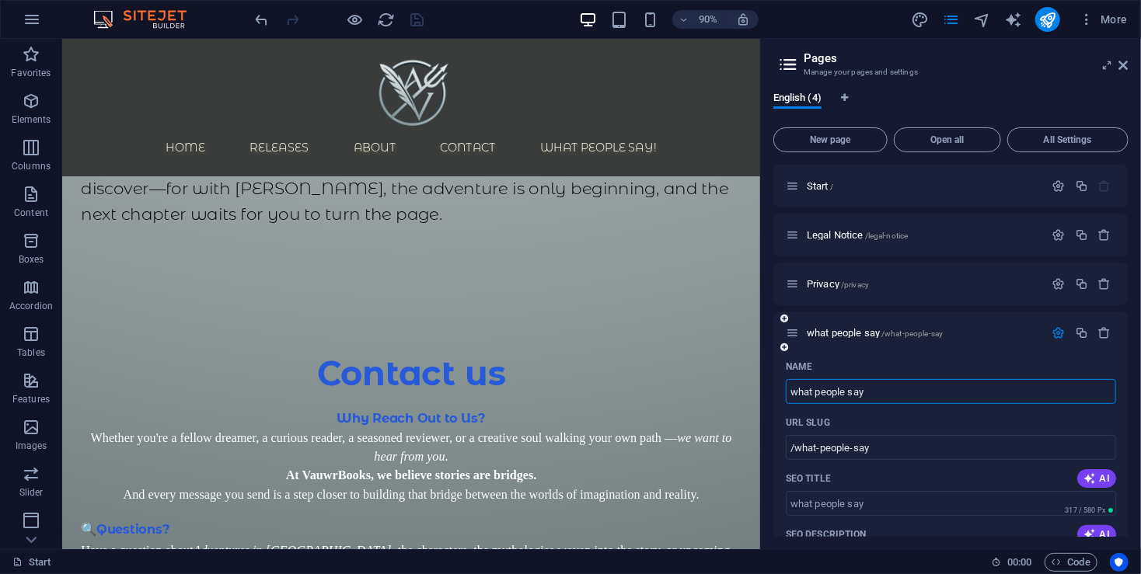
scroll to position [207, 0]
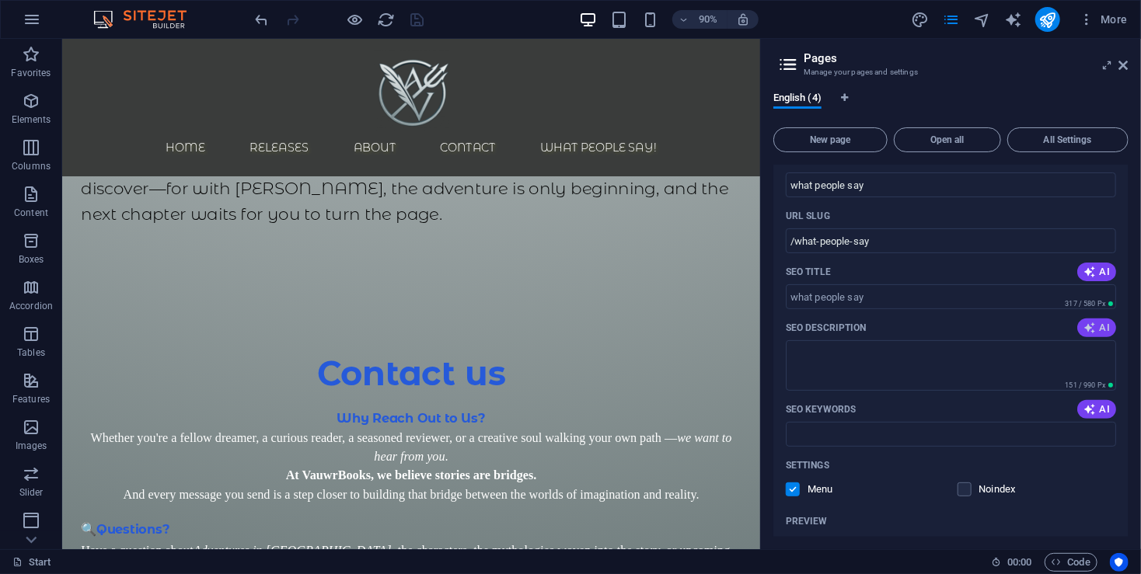
click at [1086, 325] on icon "button" at bounding box center [1089, 328] width 12 height 12
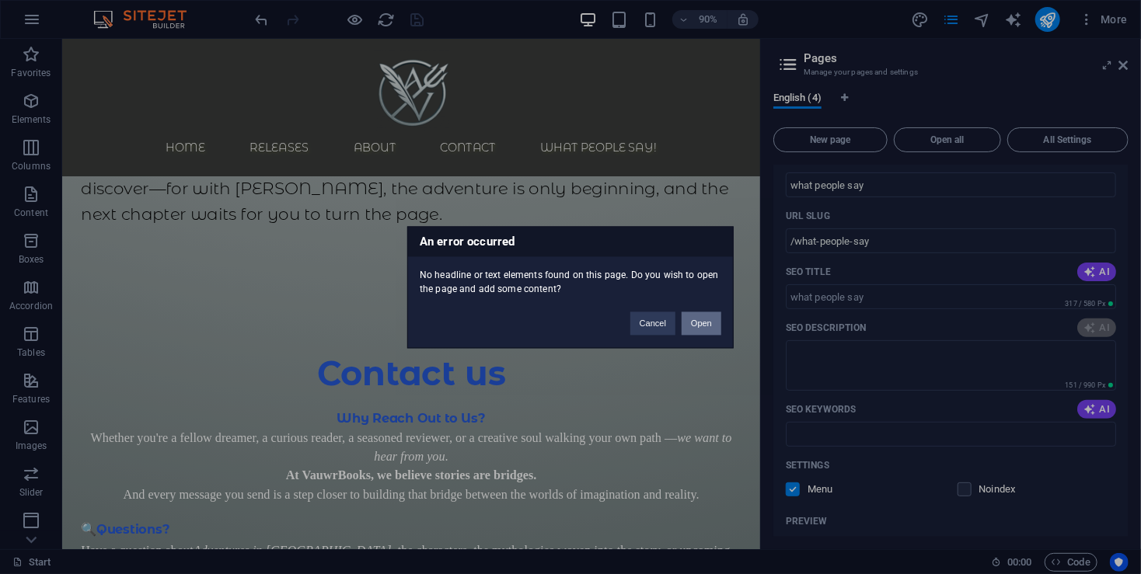
click at [699, 327] on button "Open" at bounding box center [702, 323] width 40 height 23
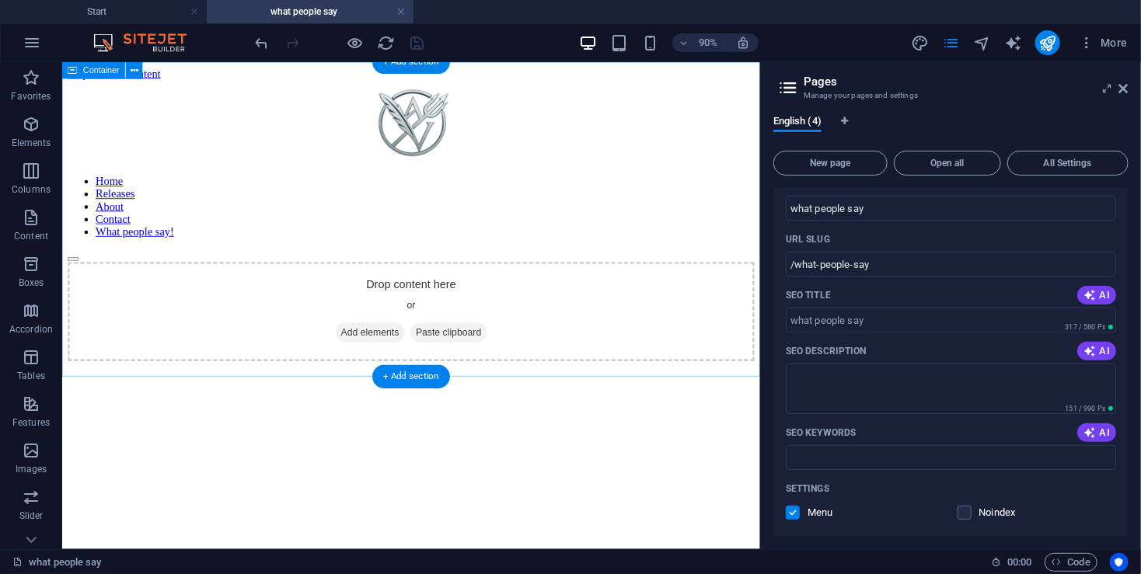
scroll to position [0, 0]
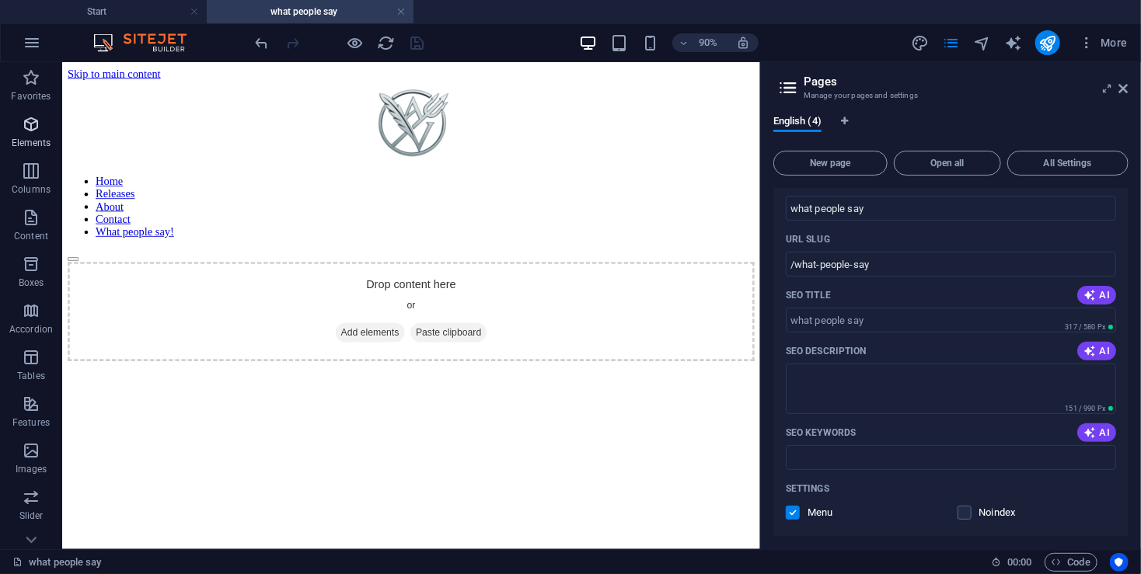
click at [32, 130] on icon "button" at bounding box center [31, 124] width 19 height 19
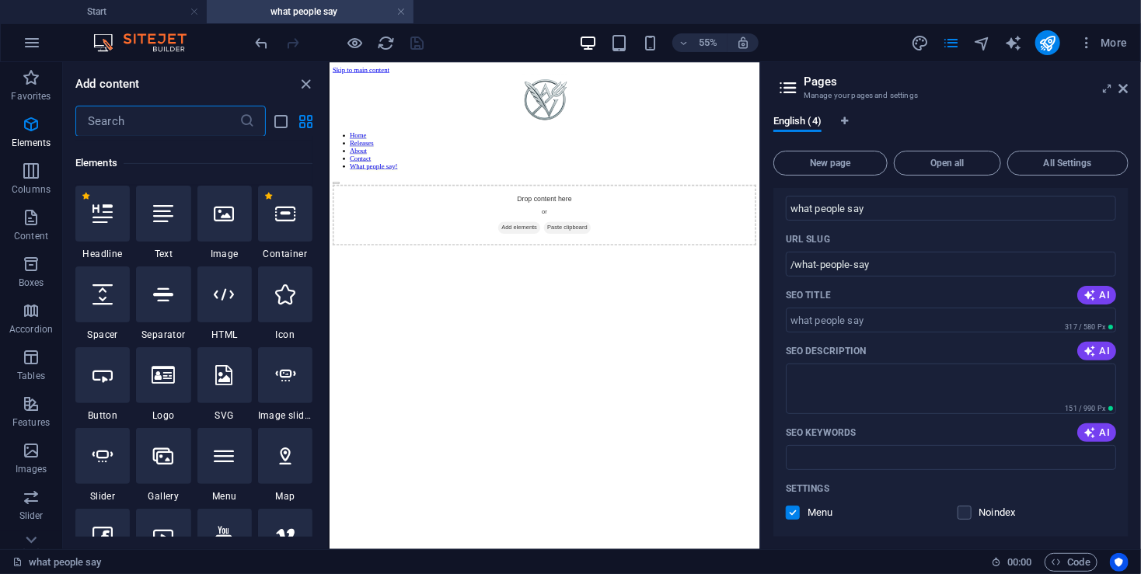
scroll to position [165, 0]
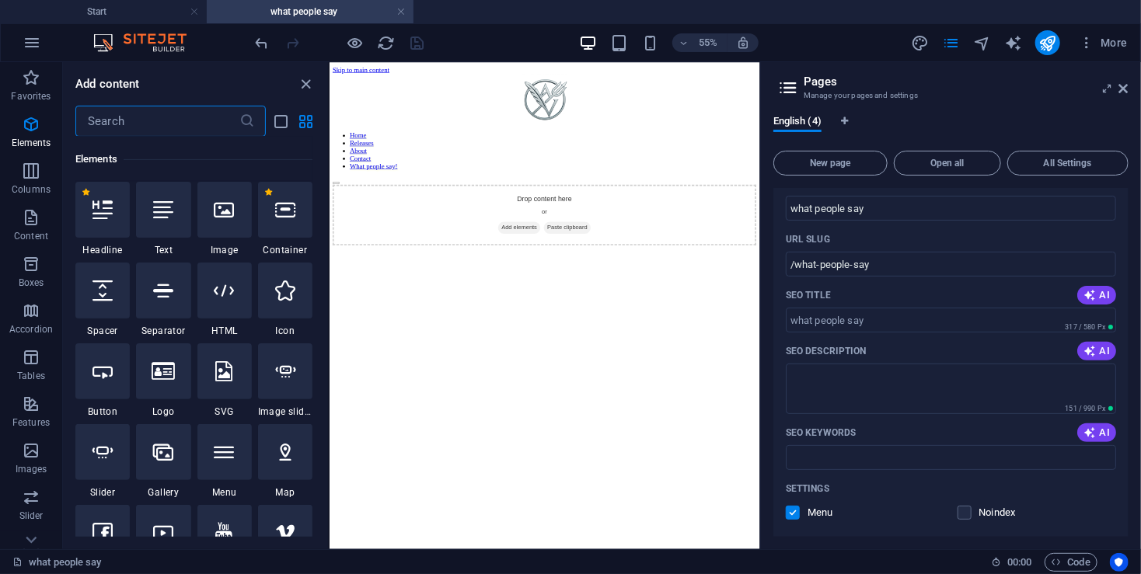
click at [176, 129] on input "text" at bounding box center [157, 121] width 164 height 31
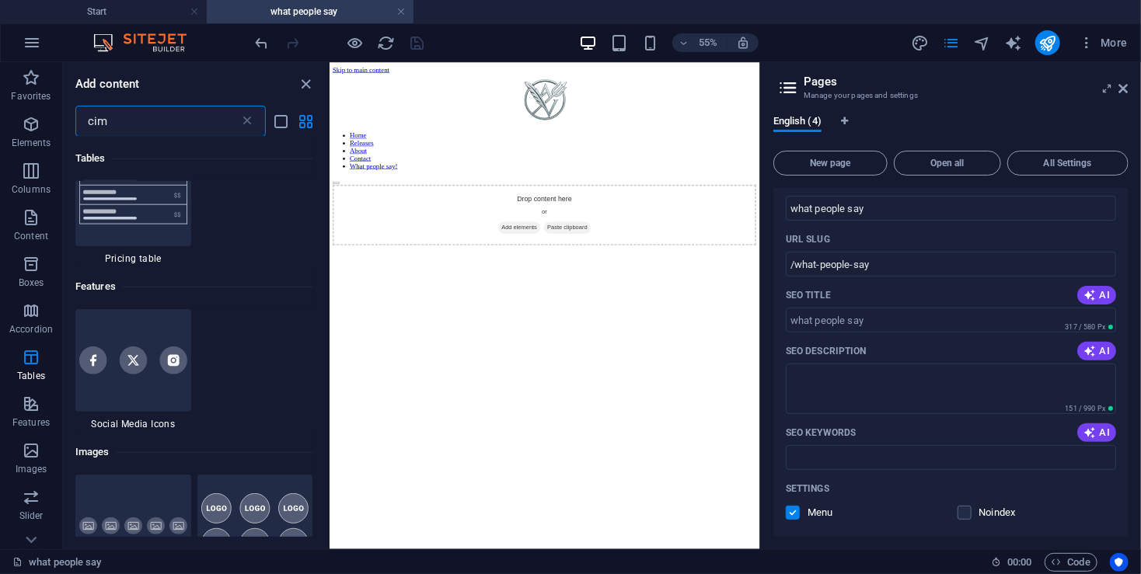
scroll to position [0, 0]
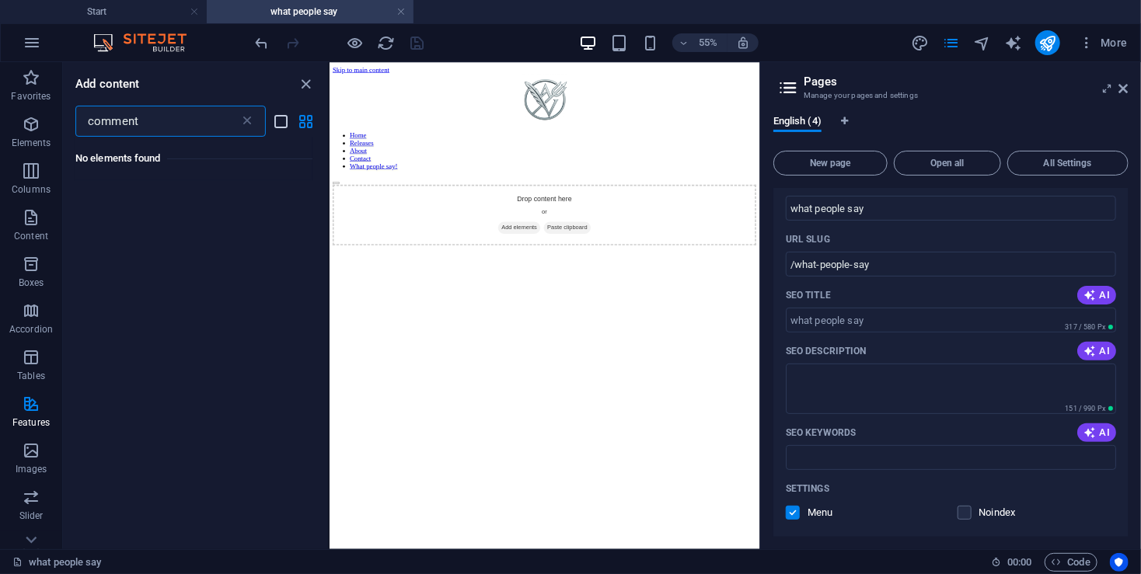
click at [284, 123] on icon "list-view" at bounding box center [282, 122] width 18 height 18
click at [141, 112] on input "comment" at bounding box center [157, 121] width 164 height 31
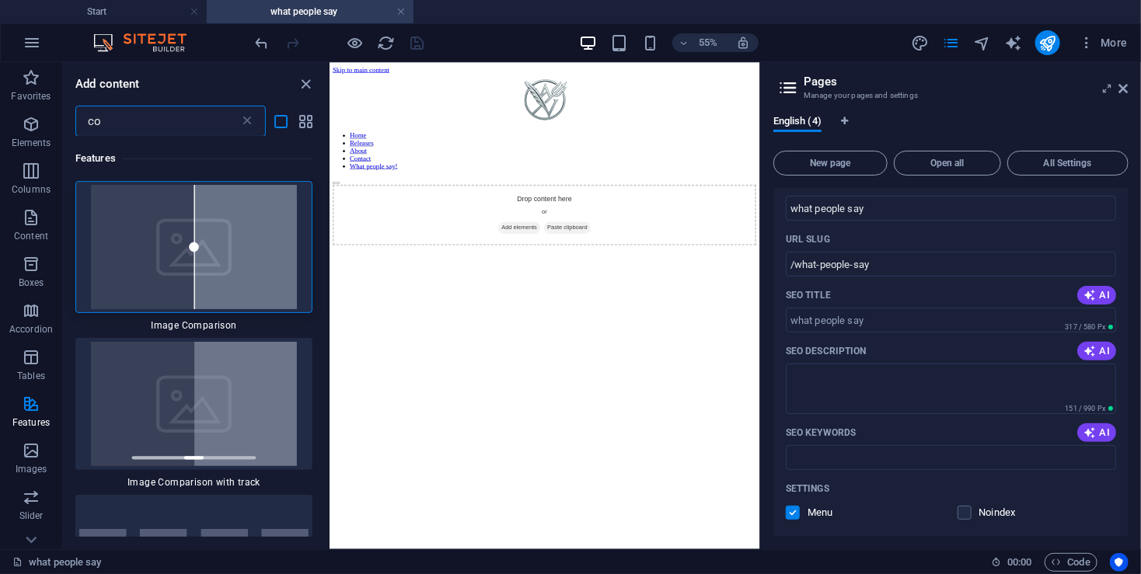
type input "c"
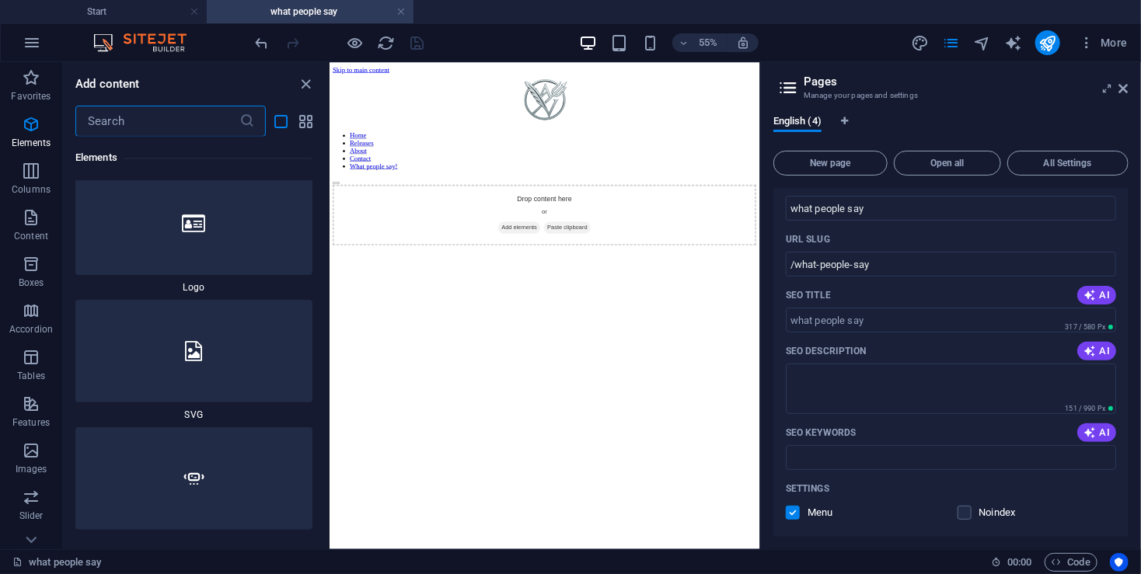
scroll to position [1450, 0]
click at [37, 188] on p "Columns" at bounding box center [31, 189] width 39 height 12
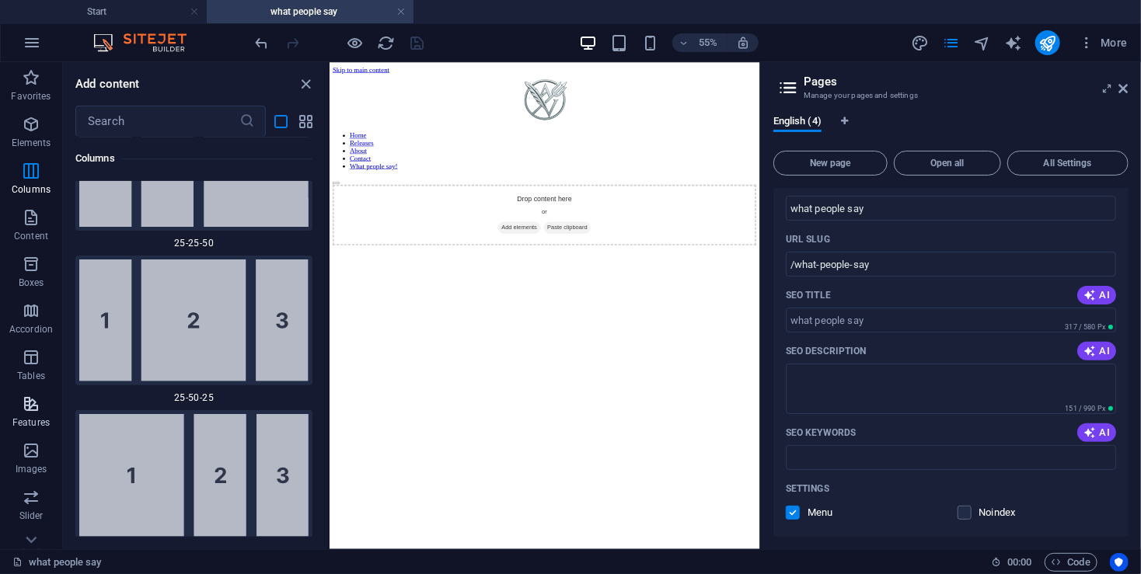
click at [49, 409] on span "Features" at bounding box center [31, 413] width 62 height 37
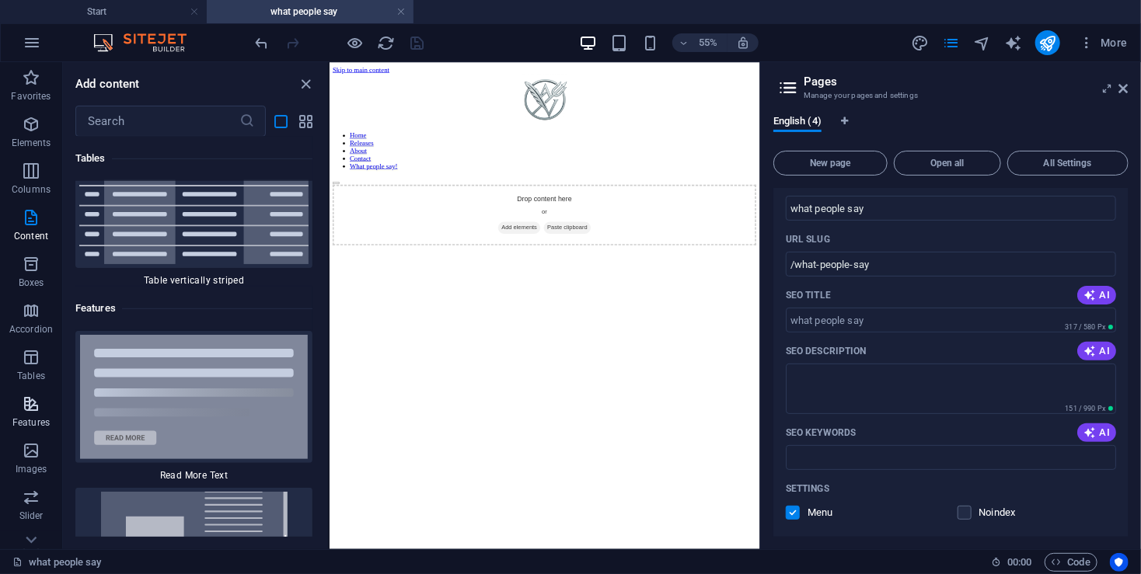
scroll to position [14856, 0]
